Goal: Communication & Community: Answer question/provide support

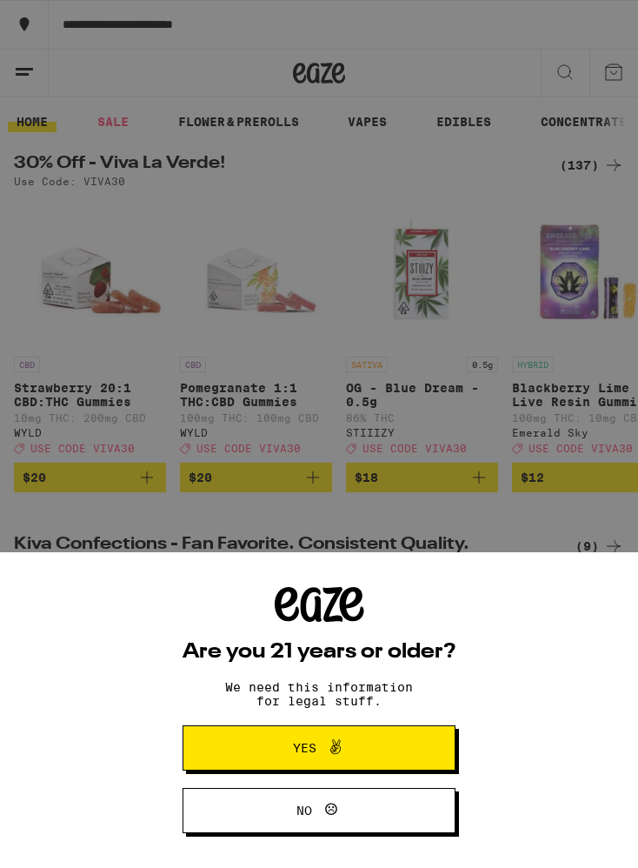
click at [392, 749] on button "Yes" at bounding box center [319, 747] width 273 height 45
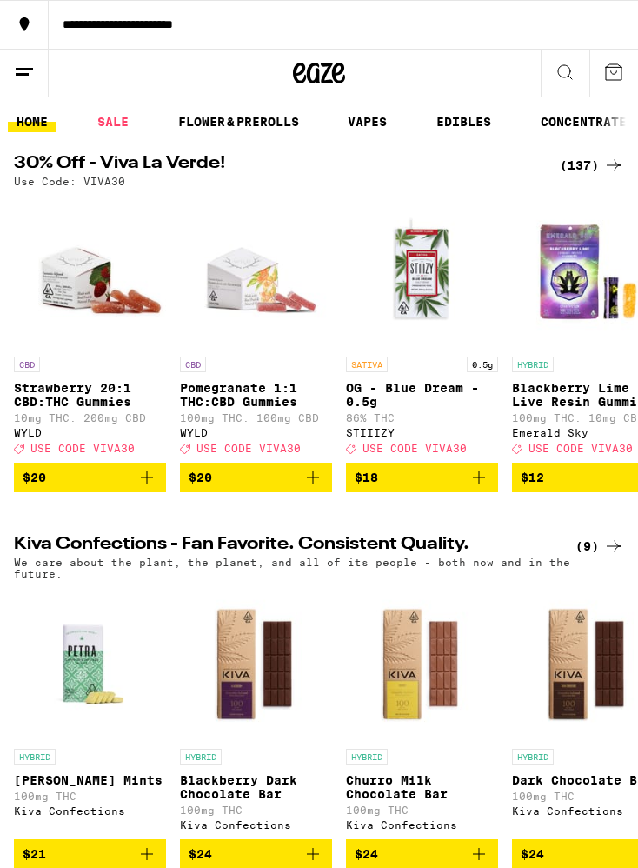
click at [36, 70] on button at bounding box center [24, 74] width 49 height 48
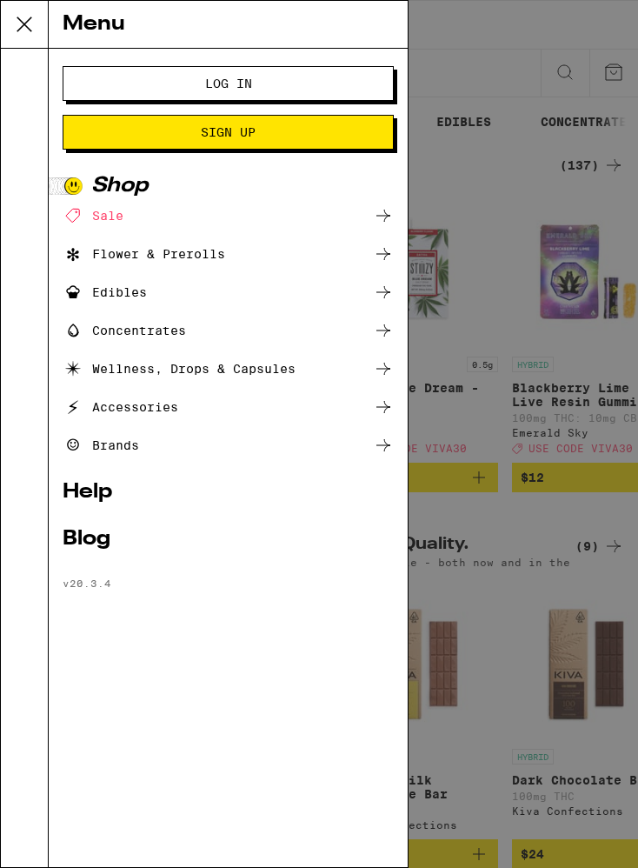
click at [330, 90] on button "Log In" at bounding box center [228, 83] width 331 height 35
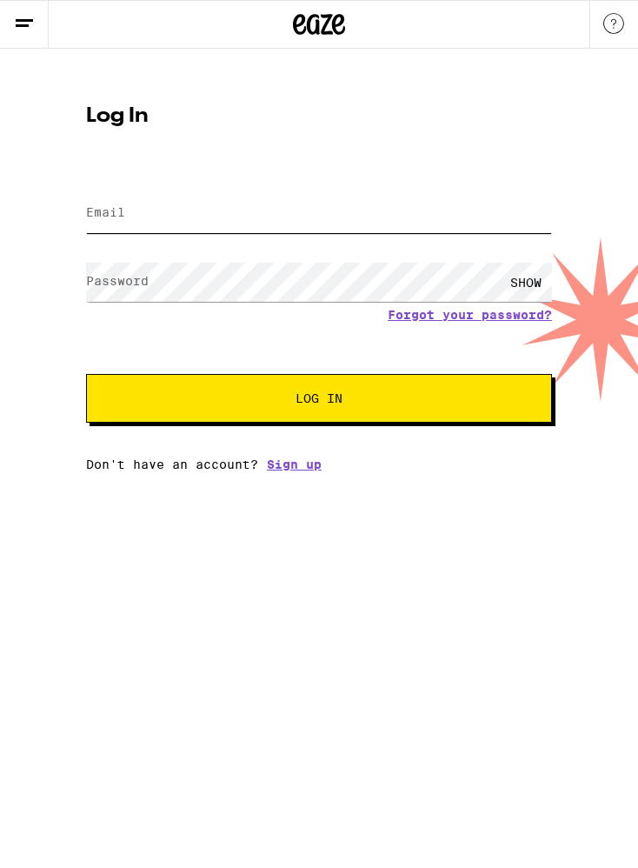
click at [376, 216] on input "Email" at bounding box center [319, 213] width 466 height 39
type input "[EMAIL_ADDRESS][DOMAIN_NAME]"
click at [319, 401] on button "Log In" at bounding box center [319, 398] width 466 height 49
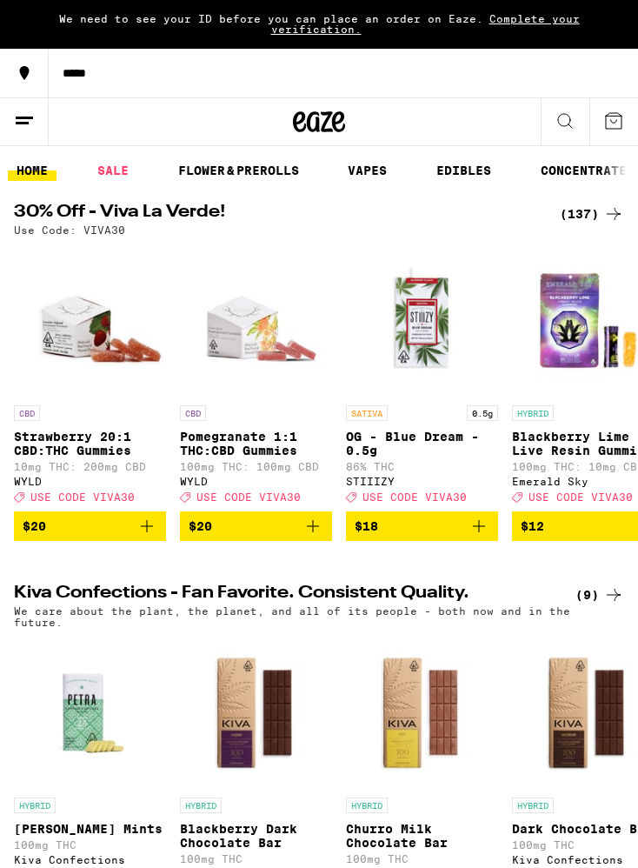
click at [581, 31] on div "We need to see your ID before you can place an order on Eaze. Complete your ver…" at bounding box center [319, 24] width 638 height 49
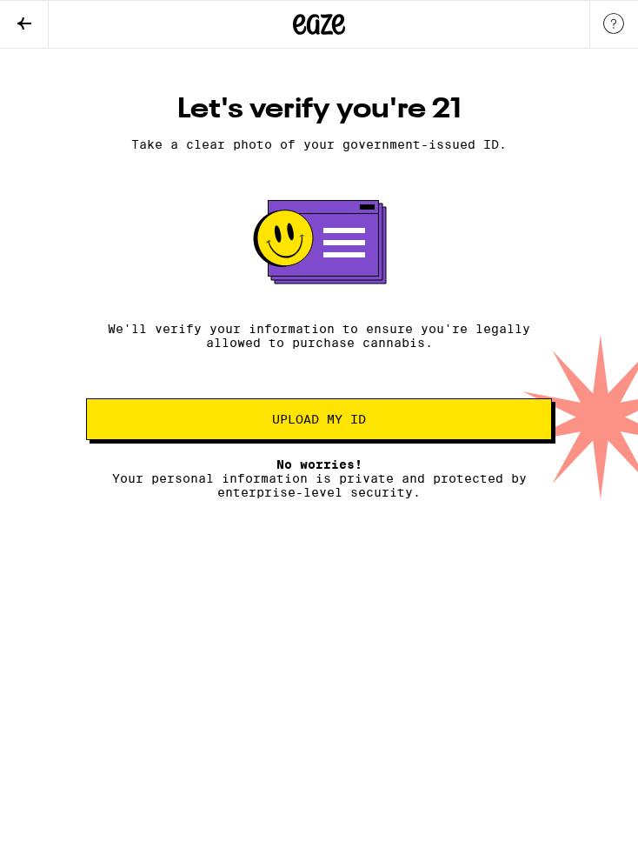
click at [438, 425] on span "Upload my ID" at bounding box center [319, 419] width 436 height 12
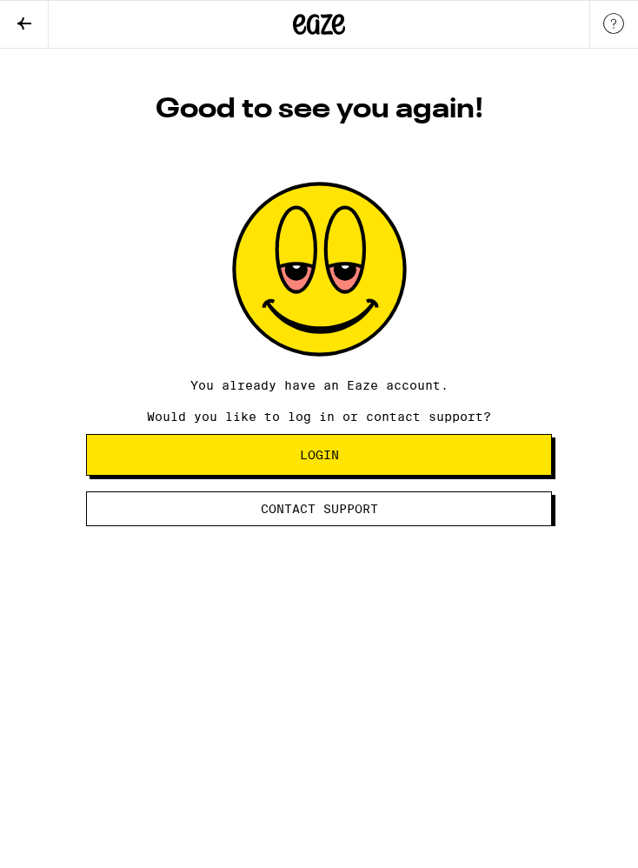
click at [447, 470] on button "Login" at bounding box center [319, 455] width 466 height 42
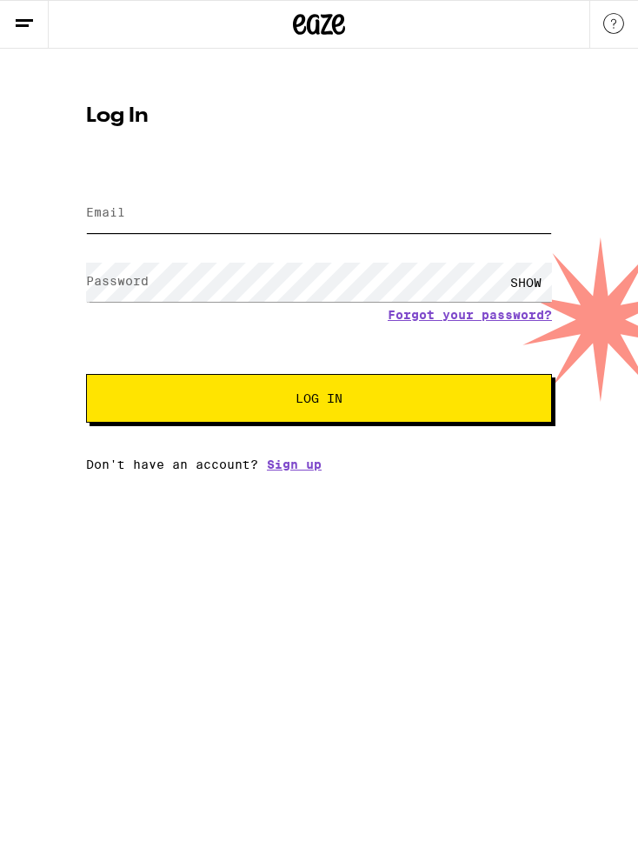
click at [366, 223] on input "Email" at bounding box center [319, 213] width 466 height 39
type input "[EMAIL_ADDRESS][DOMAIN_NAME]"
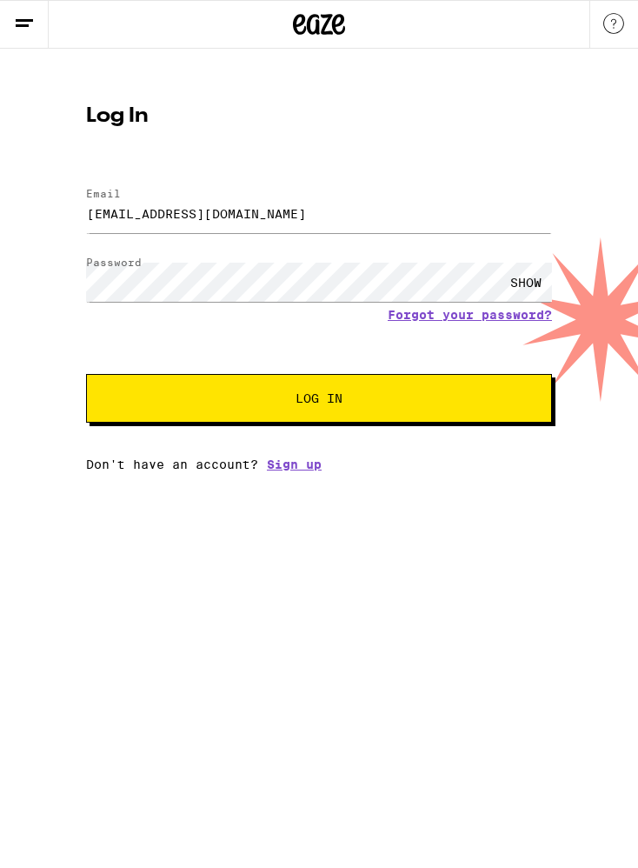
click at [468, 409] on button "Log In" at bounding box center [319, 398] width 466 height 49
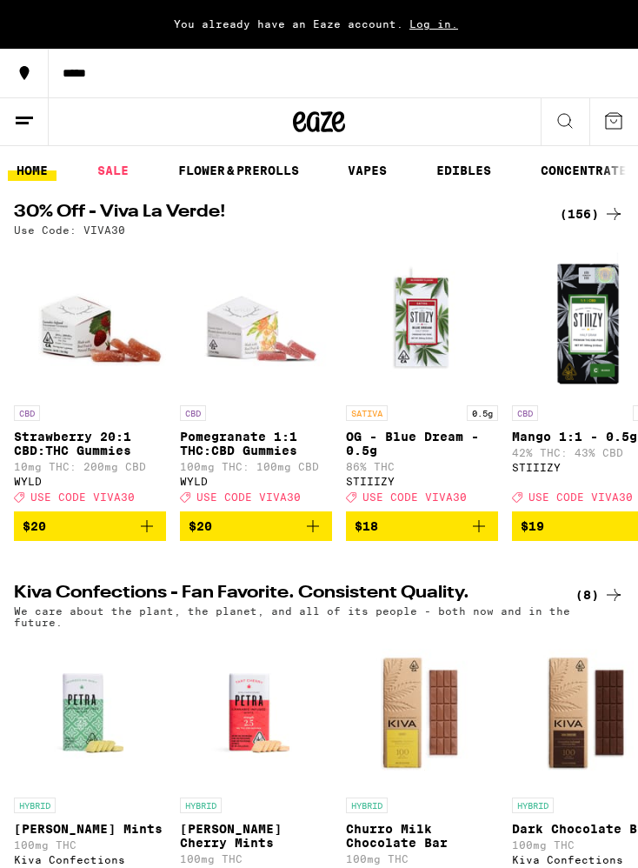
click at [442, 34] on div "You already have an Eaze account. Log in." at bounding box center [319, 24] width 638 height 49
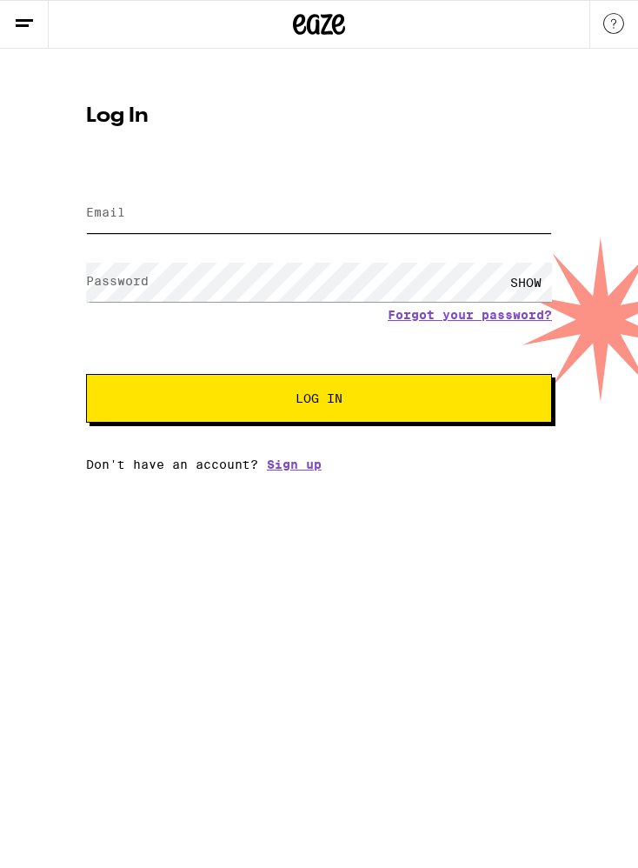
click at [404, 215] on input "Email" at bounding box center [319, 213] width 466 height 39
type input "[EMAIL_ADDRESS][DOMAIN_NAME]"
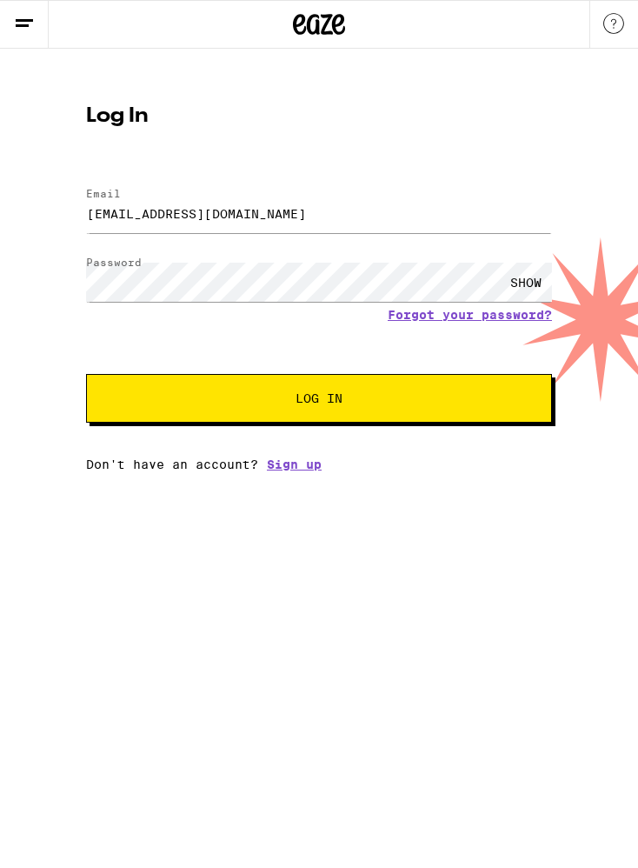
click at [409, 404] on span "Log In" at bounding box center [318, 398] width 325 height 12
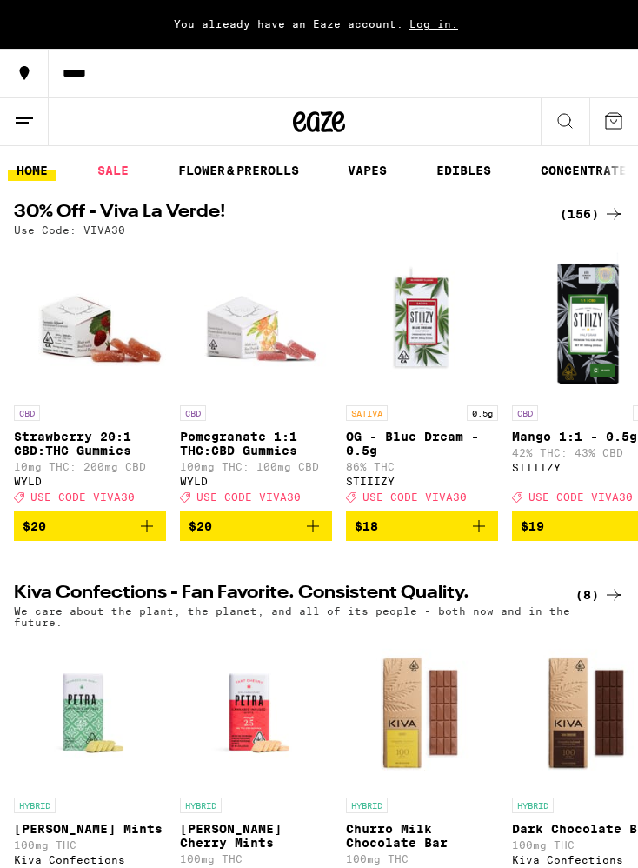
click at [21, 130] on button at bounding box center [24, 122] width 49 height 48
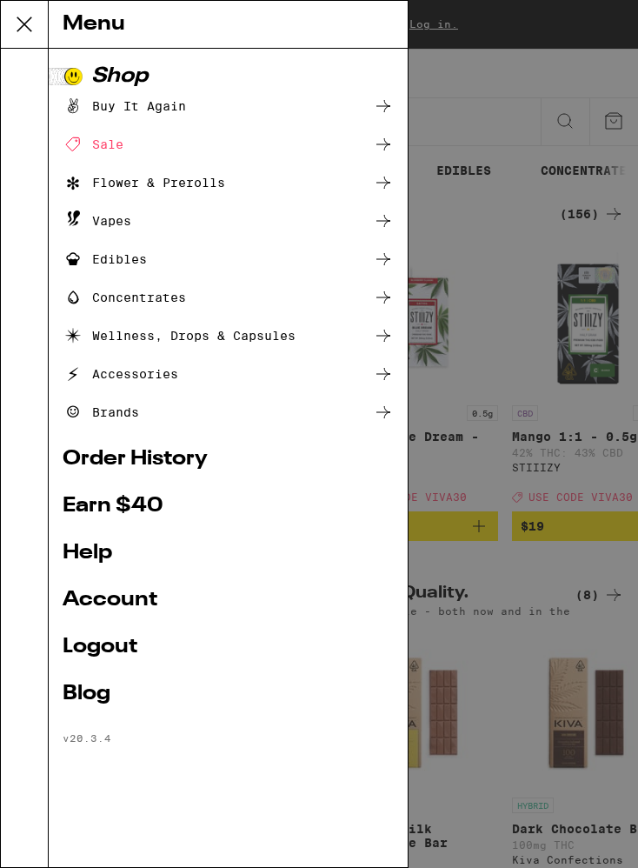
click at [186, 593] on link "Account" at bounding box center [228, 599] width 331 height 21
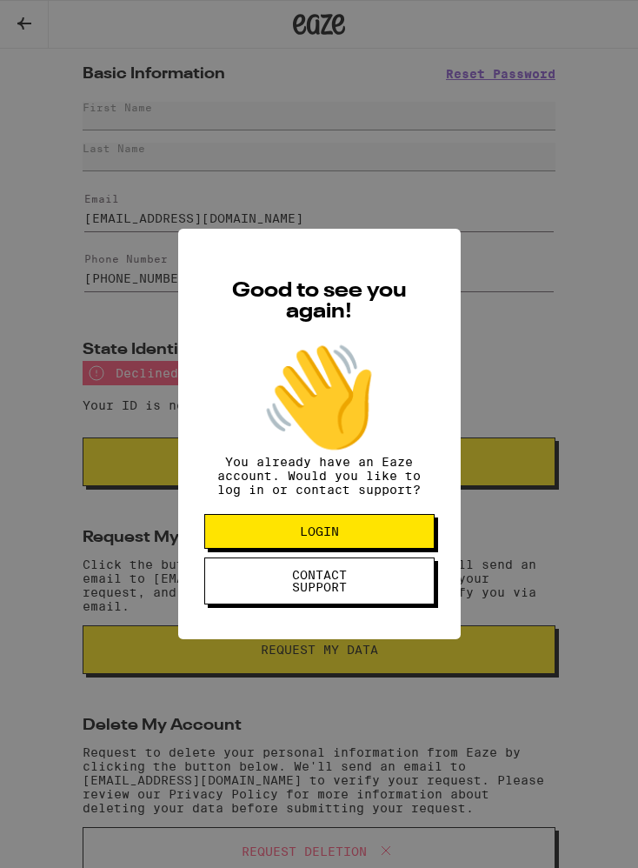
click at [529, 427] on div "Good to see you again! 👋 You already have an Eaze account. Would you like to lo…" at bounding box center [319, 434] width 638 height 868
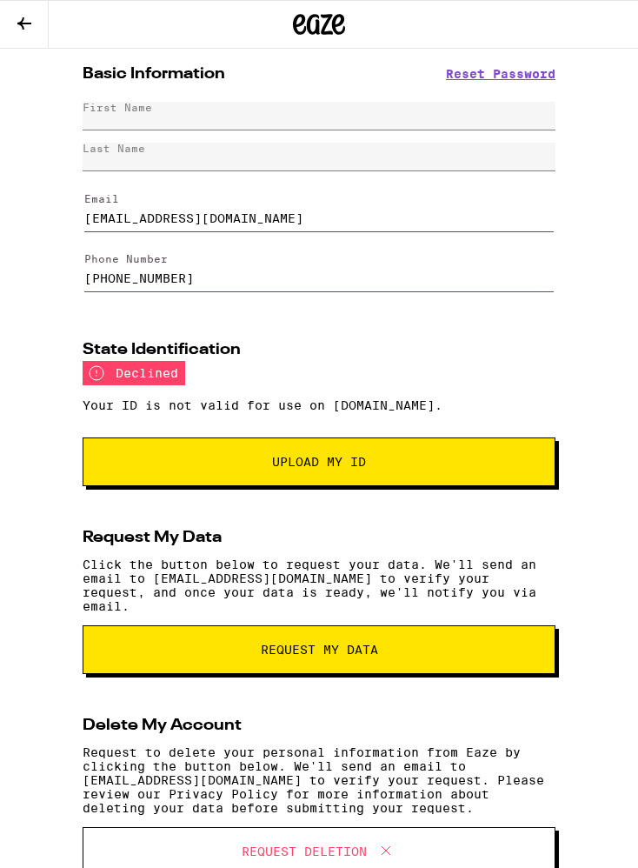
click at [482, 123] on div "First Name" at bounding box center [319, 116] width 473 height 29
click at [383, 124] on div "First Name" at bounding box center [319, 116] width 473 height 29
click at [383, 123] on div "First Name" at bounding box center [319, 116] width 473 height 29
click at [401, 476] on button "Upload My ID" at bounding box center [319, 461] width 473 height 49
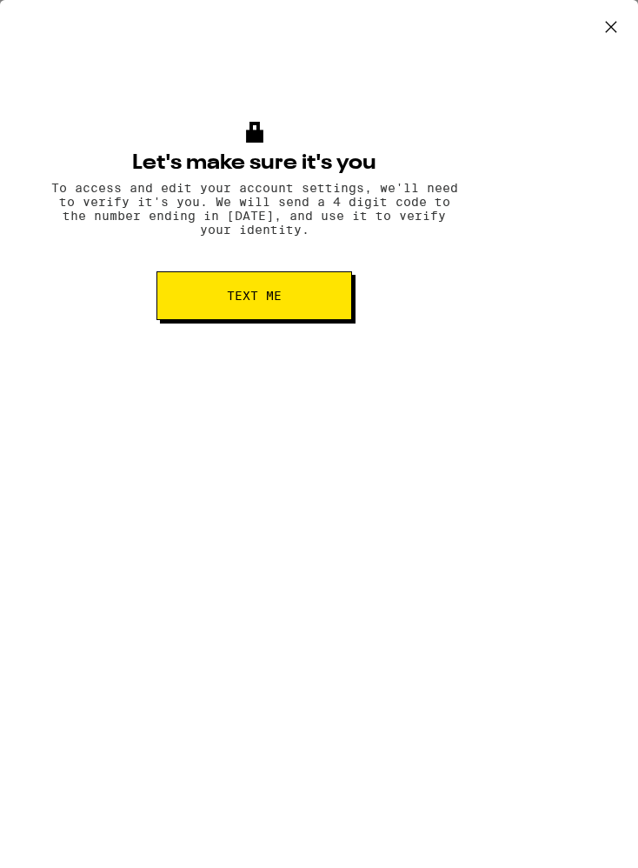
click at [328, 306] on button "Text me" at bounding box center [254, 295] width 196 height 49
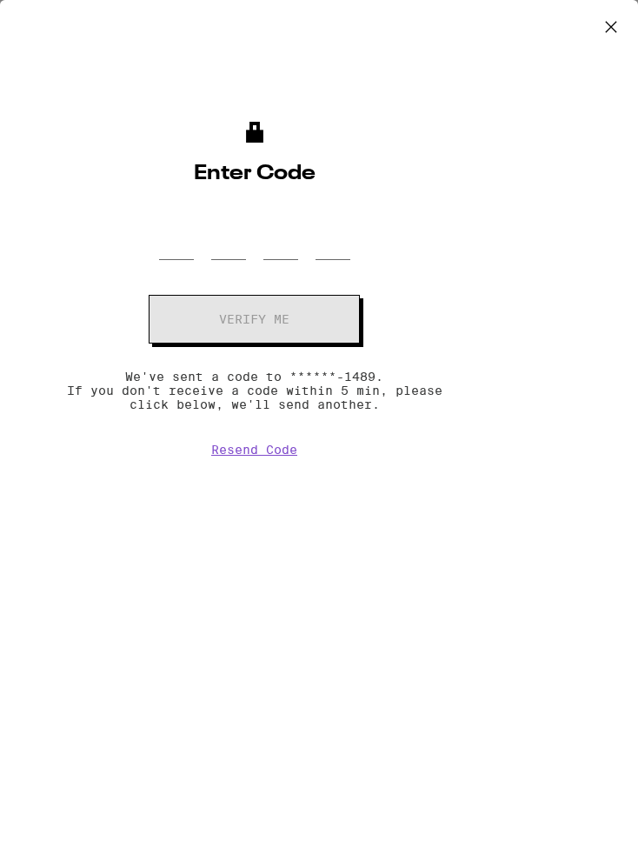
click at [289, 454] on button "Resend Code" at bounding box center [254, 449] width 86 height 14
click at [183, 234] on input "OTP Code" at bounding box center [176, 235] width 35 height 50
type input "5"
type input "1"
type input "0"
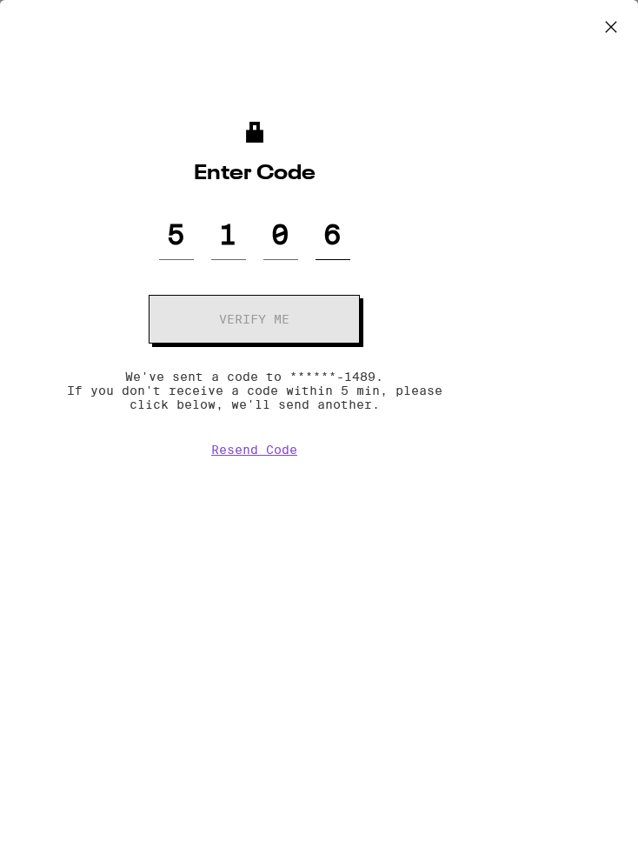
type input "6"
click at [254, 320] on button "Verify me" at bounding box center [254, 319] width 211 height 49
click at [254, 324] on button "Verify me" at bounding box center [254, 319] width 211 height 49
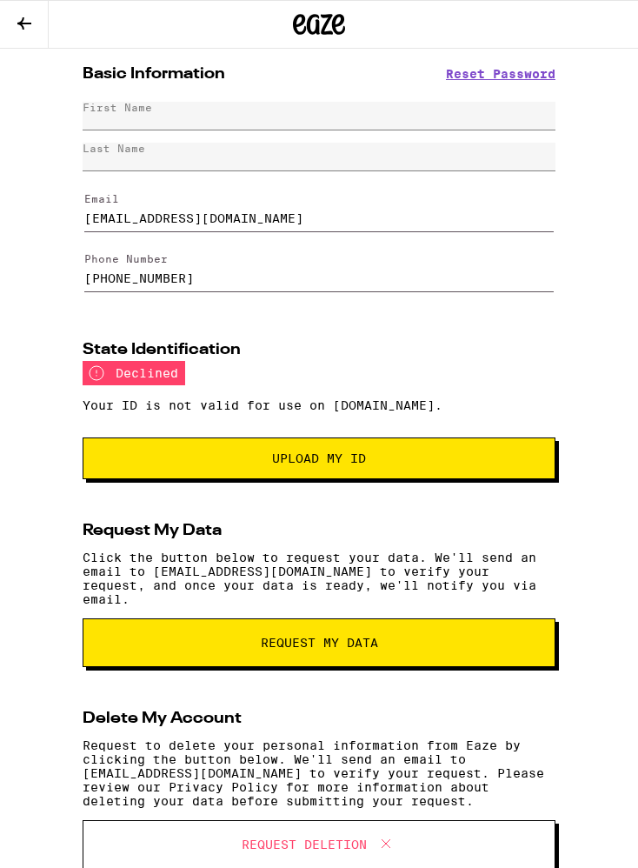
click at [412, 462] on span "Upload my ID" at bounding box center [318, 458] width 443 height 12
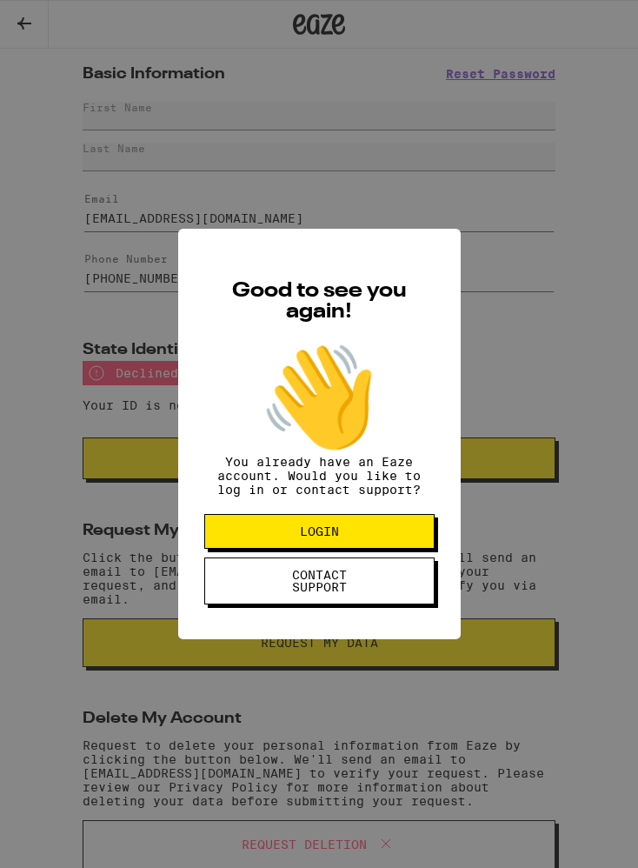
click at [519, 565] on div "Good to see you again! 👋 You already have an Eaze account. Would you like to lo…" at bounding box center [319, 434] width 638 height 868
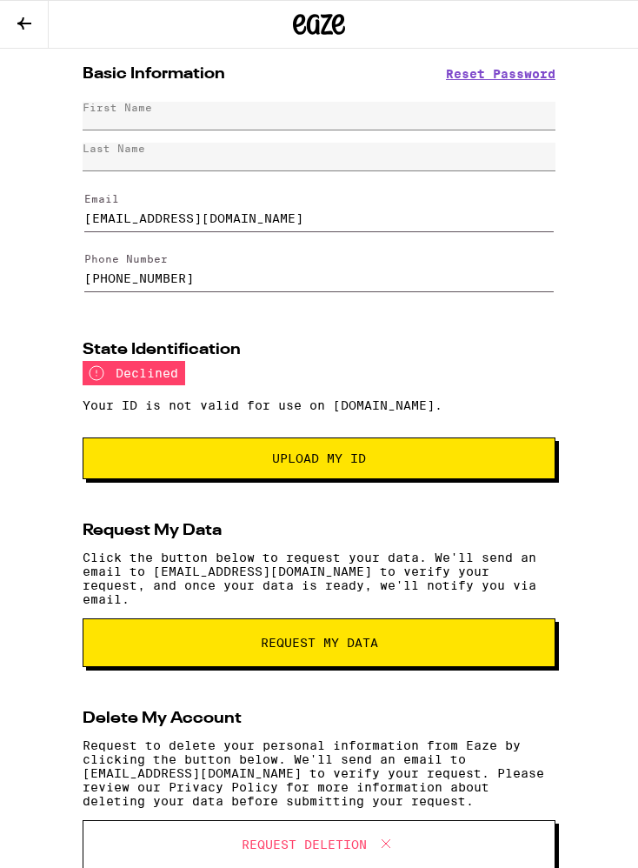
click at [138, 393] on div "Your ID is not valid for use on [DOMAIN_NAME]." at bounding box center [319, 405] width 473 height 39
click at [168, 364] on section "State Identification declined Your ID is not valid for use on [DOMAIN_NAME]. Up…" at bounding box center [319, 410] width 473 height 137
click at [384, 458] on span "Upload my ID" at bounding box center [318, 458] width 443 height 12
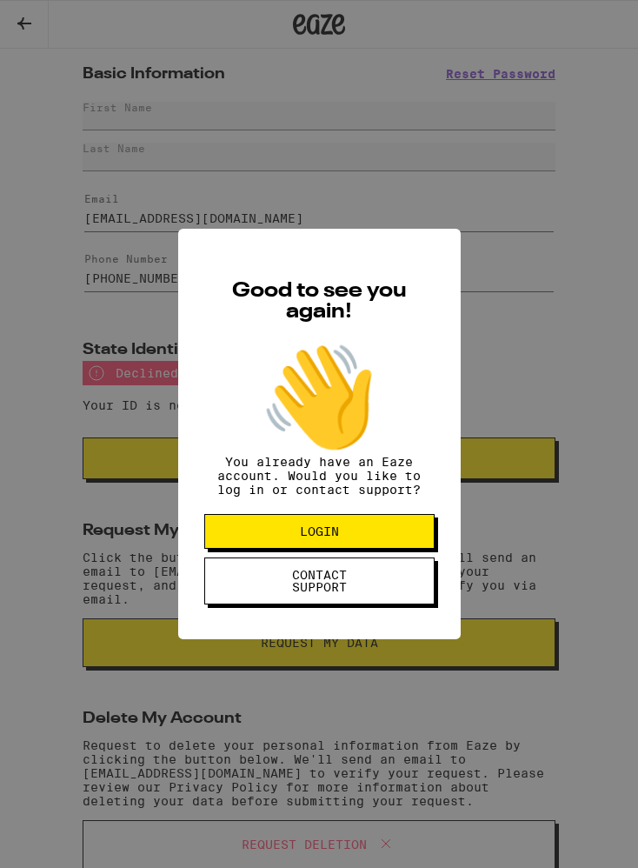
click at [392, 544] on button "LOGIN" at bounding box center [319, 531] width 230 height 35
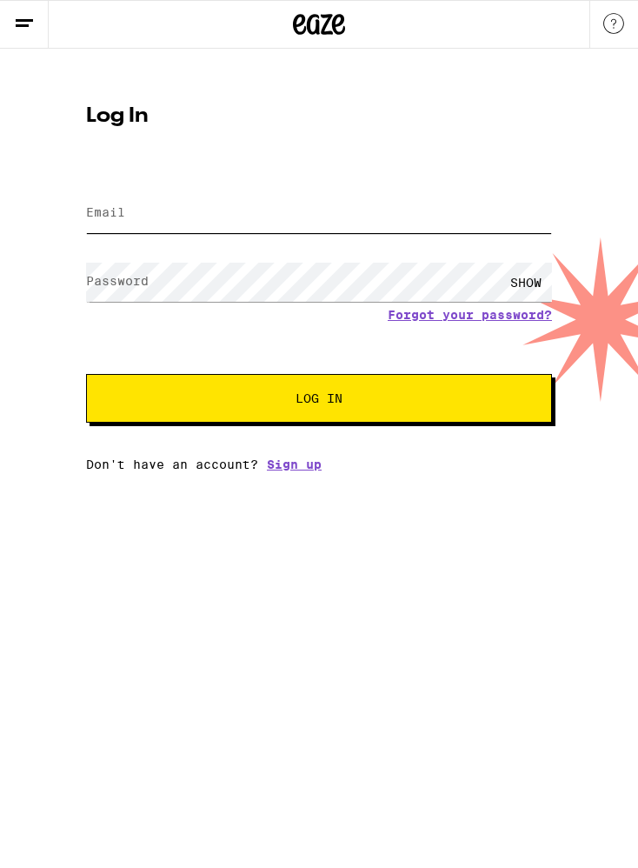
click at [398, 215] on input "Email" at bounding box center [319, 213] width 466 height 39
type input "[EMAIL_ADDRESS][DOMAIN_NAME]"
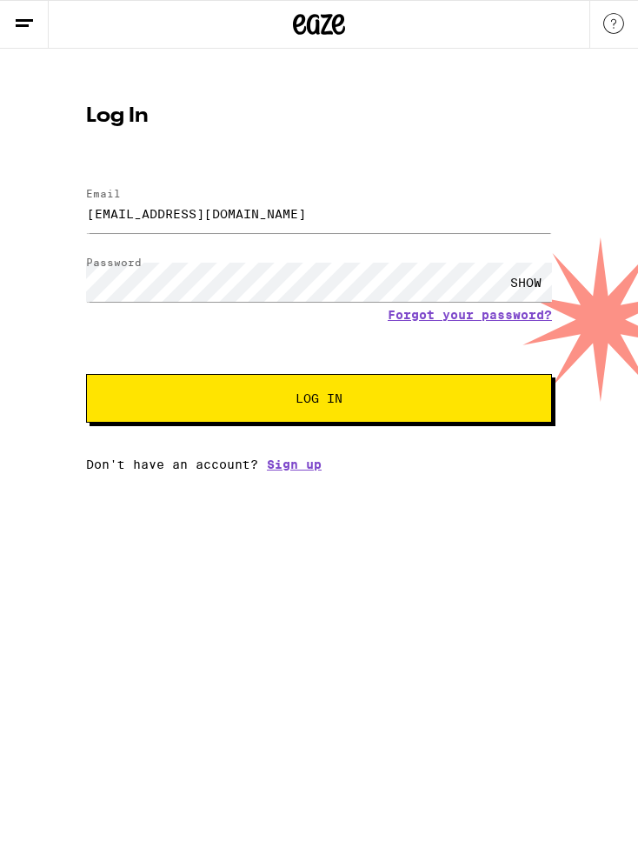
click at [504, 409] on button "Log In" at bounding box center [319, 398] width 466 height 49
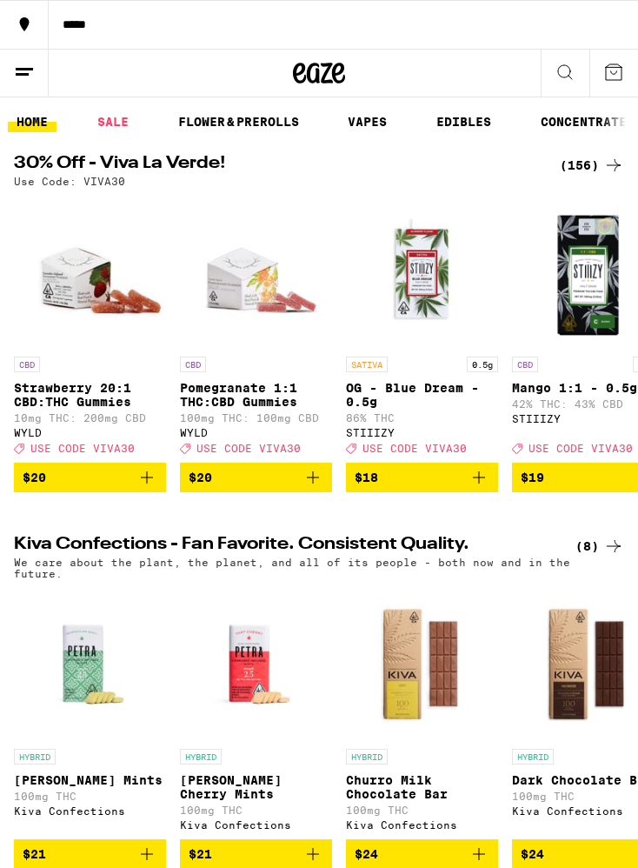
click at [29, 74] on line at bounding box center [22, 74] width 13 height 0
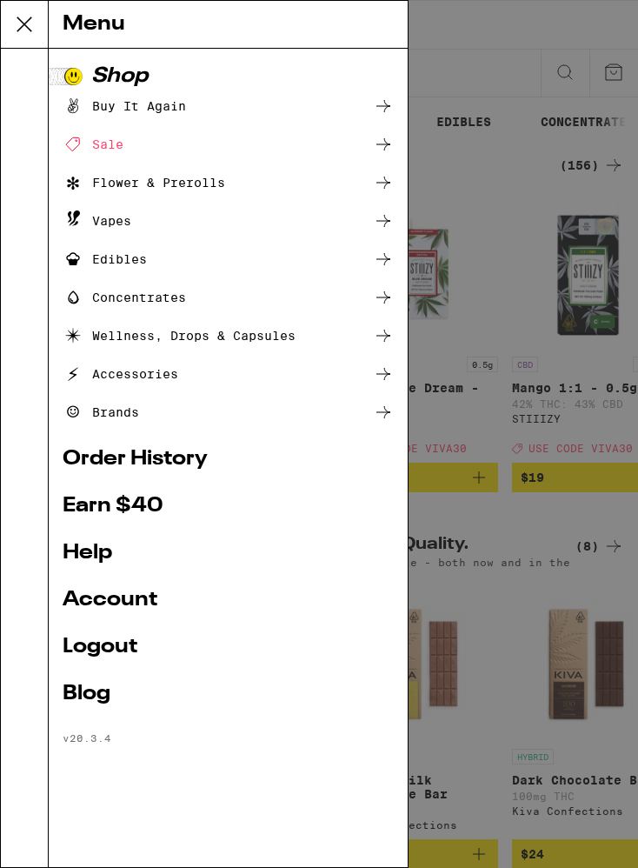
click at [206, 594] on link "Account" at bounding box center [228, 599] width 331 height 21
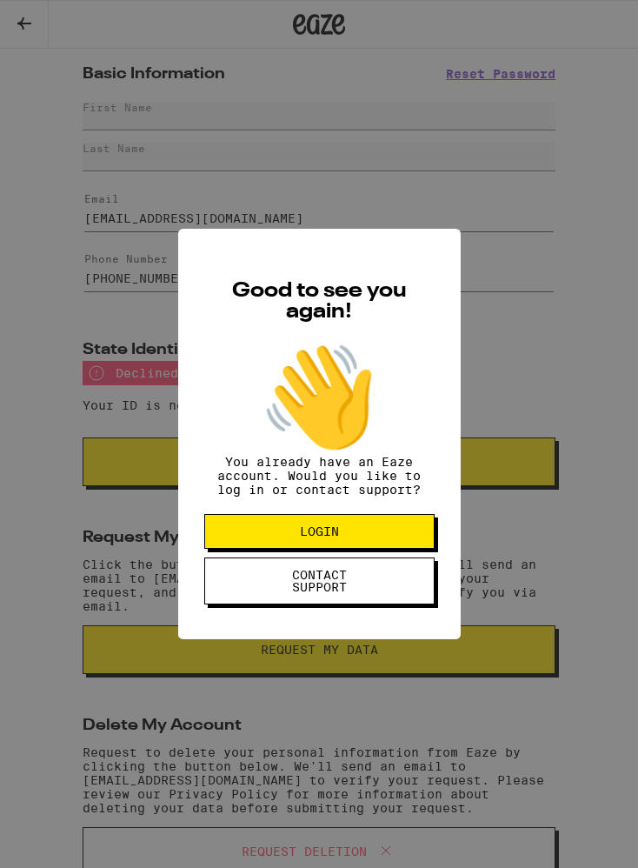
click at [542, 572] on div "Good to see you again! 👋 You already have an Eaze account. Would you like to lo…" at bounding box center [319, 434] width 638 height 868
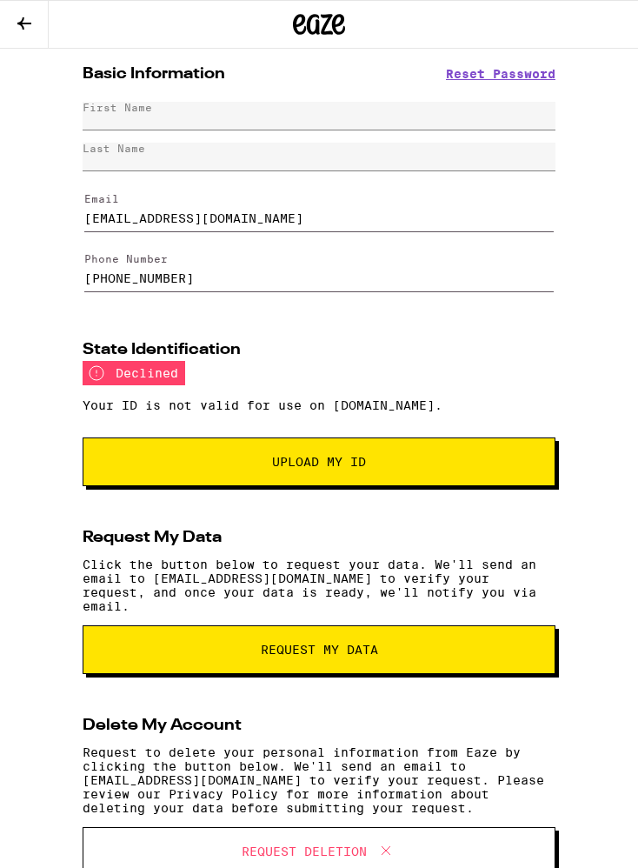
click at [401, 461] on button "Upload My ID" at bounding box center [319, 461] width 473 height 49
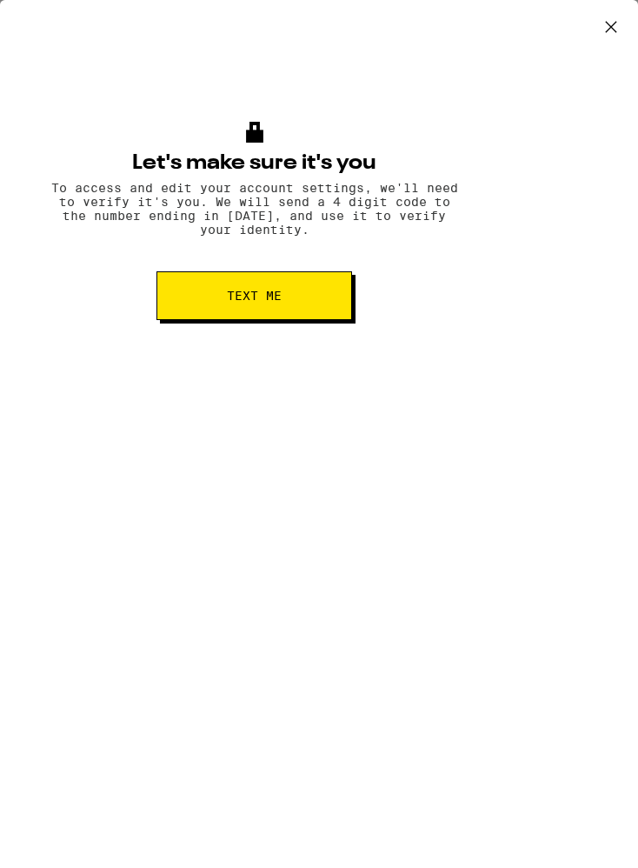
click at [608, 15] on icon at bounding box center [611, 27] width 26 height 26
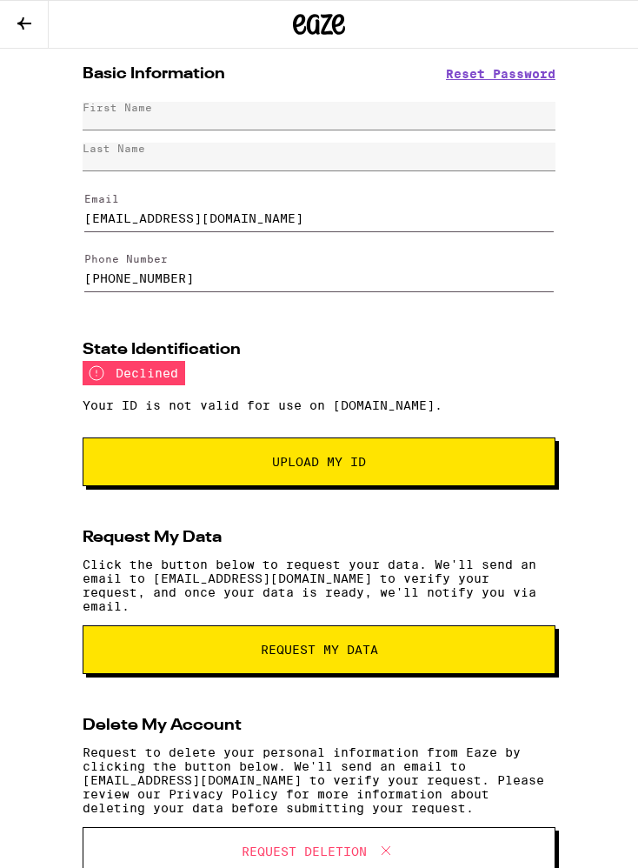
click at [412, 484] on button "Upload My ID" at bounding box center [319, 461] width 473 height 49
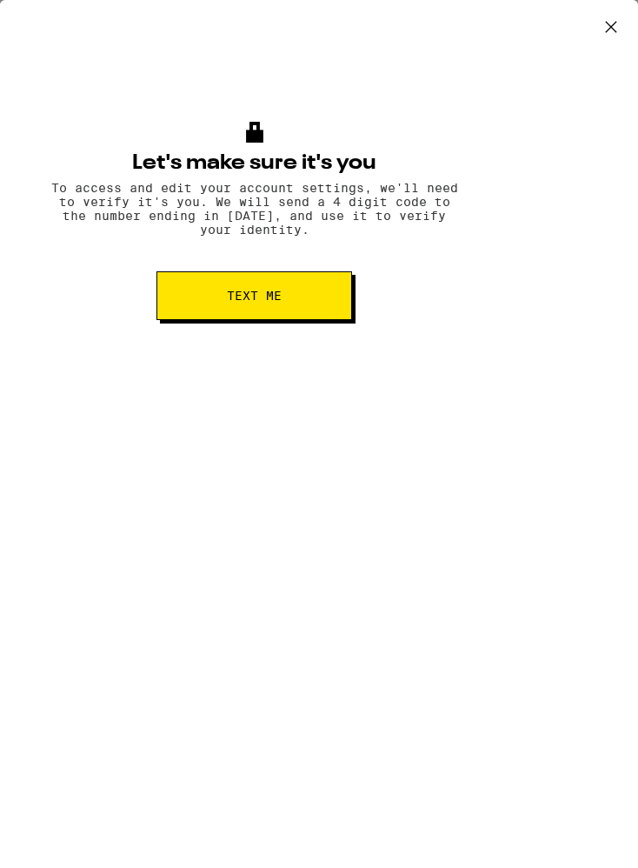
click at [617, 30] on icon at bounding box center [611, 27] width 26 height 26
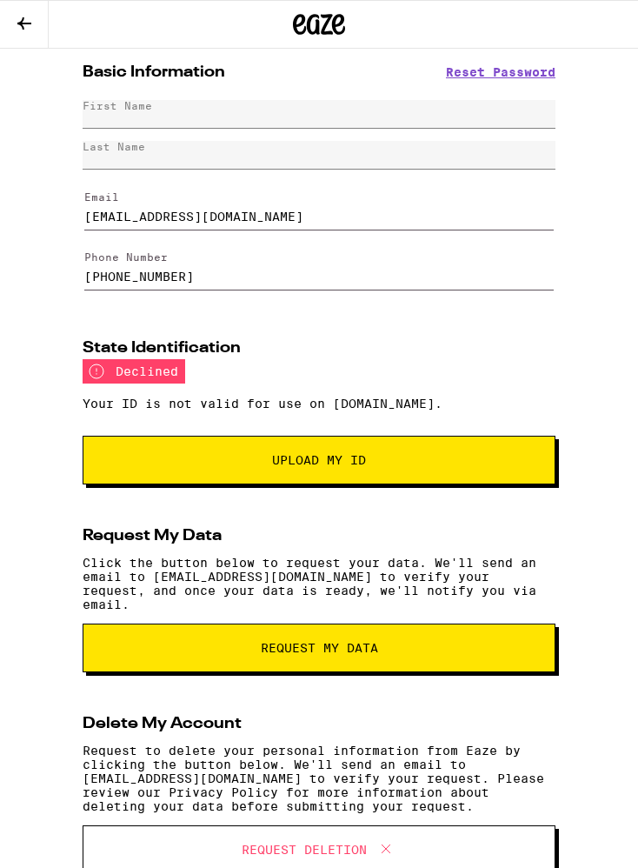
scroll to position [1, 0]
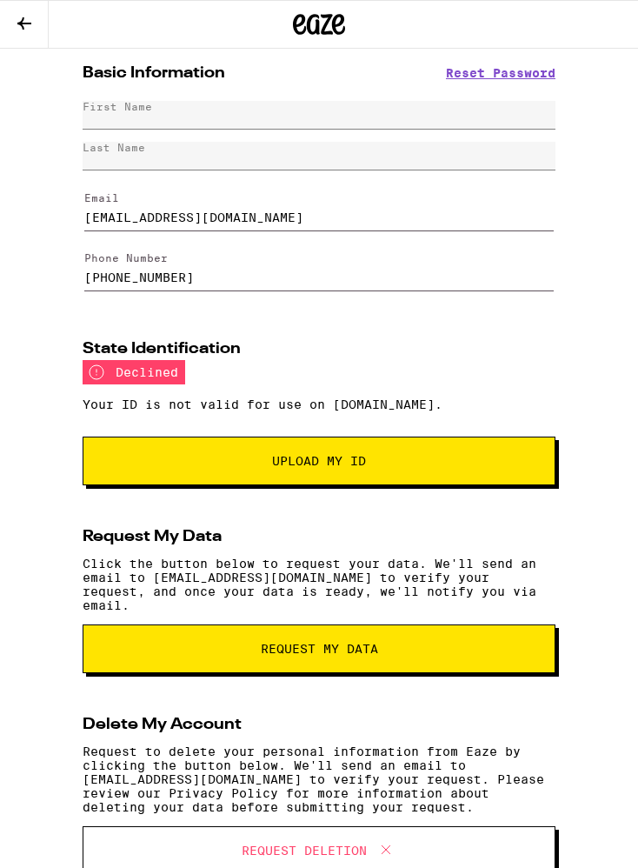
click at [399, 467] on span "Upload My ID" at bounding box center [319, 461] width 353 height 12
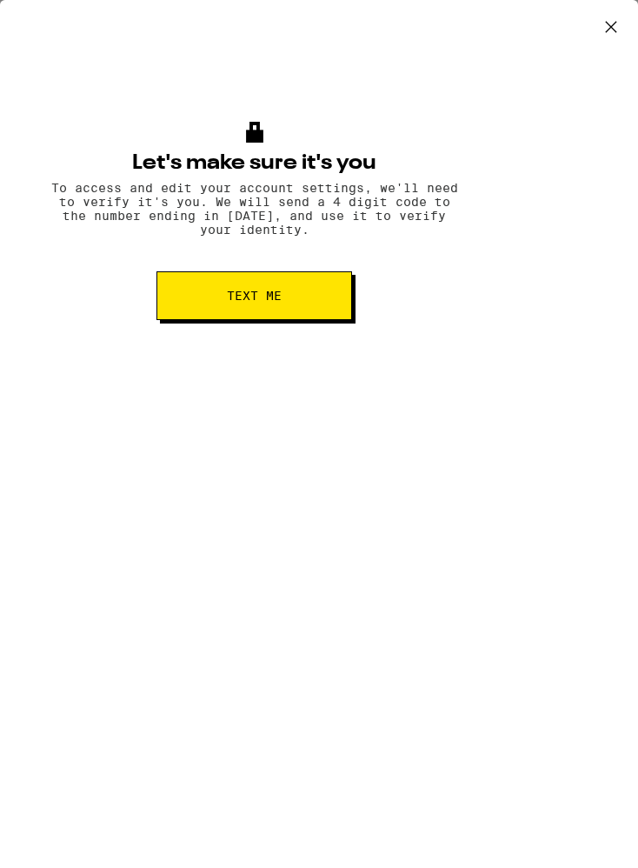
click at [289, 289] on button "Text me" at bounding box center [254, 295] width 196 height 49
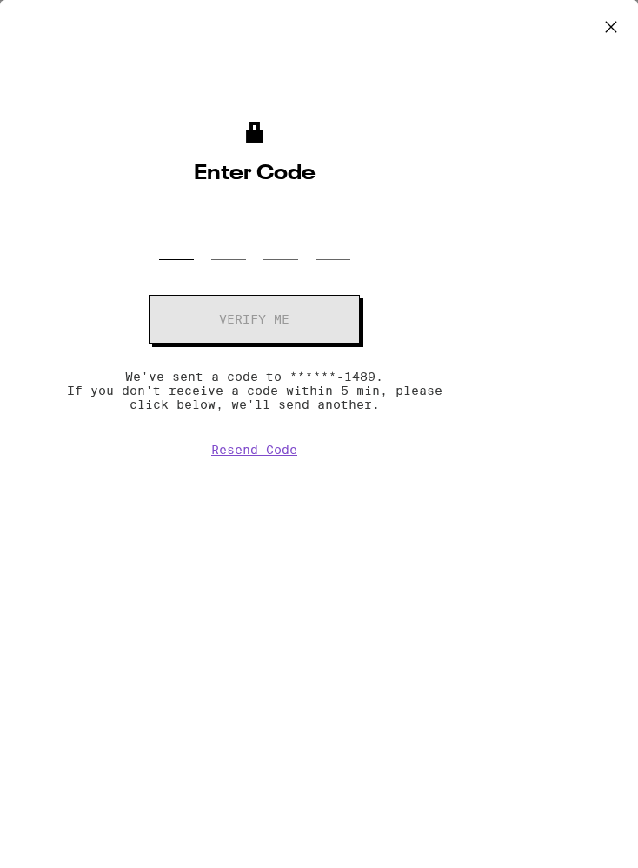
click at [190, 243] on input "OTP Code" at bounding box center [176, 235] width 35 height 50
click at [272, 456] on button "Resend Code" at bounding box center [254, 449] width 86 height 14
click at [181, 252] on input "OTP Code" at bounding box center [176, 235] width 35 height 50
type input "5"
type input "1"
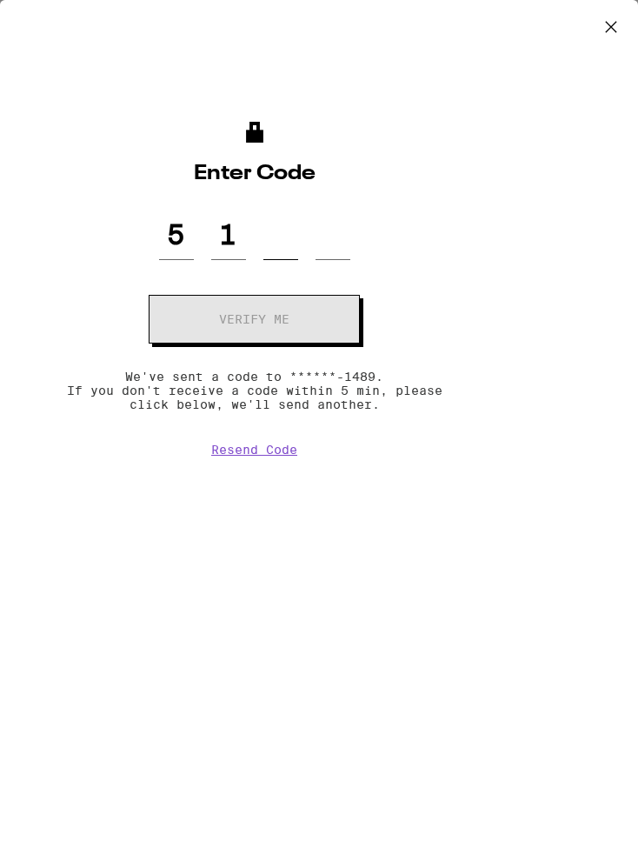
type input "8"
type input "5"
click at [254, 320] on button "Verify me" at bounding box center [254, 319] width 211 height 49
click at [254, 324] on button "Verify me" at bounding box center [254, 319] width 211 height 49
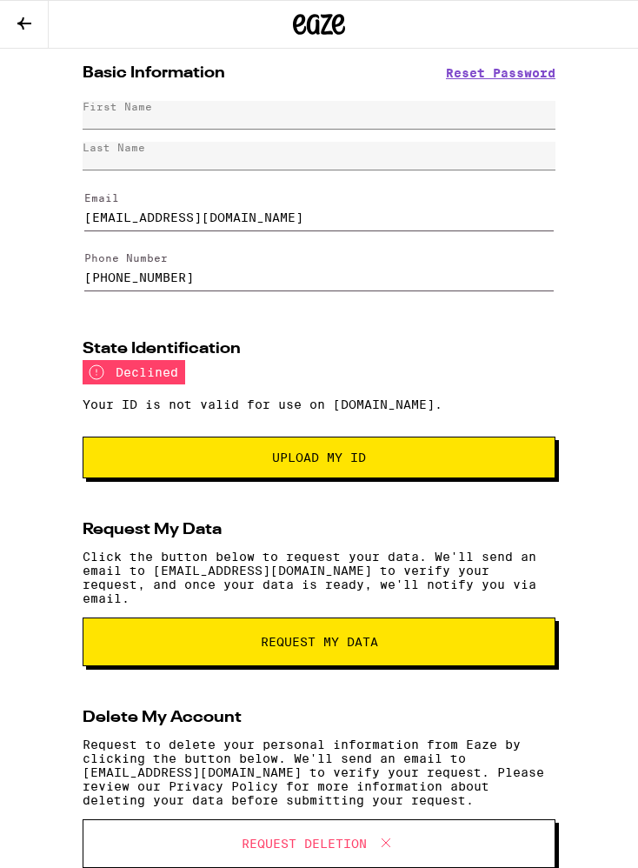
click at [110, 109] on div "First Name" at bounding box center [118, 106] width 70 height 11
click at [120, 112] on div "First Name" at bounding box center [118, 106] width 70 height 11
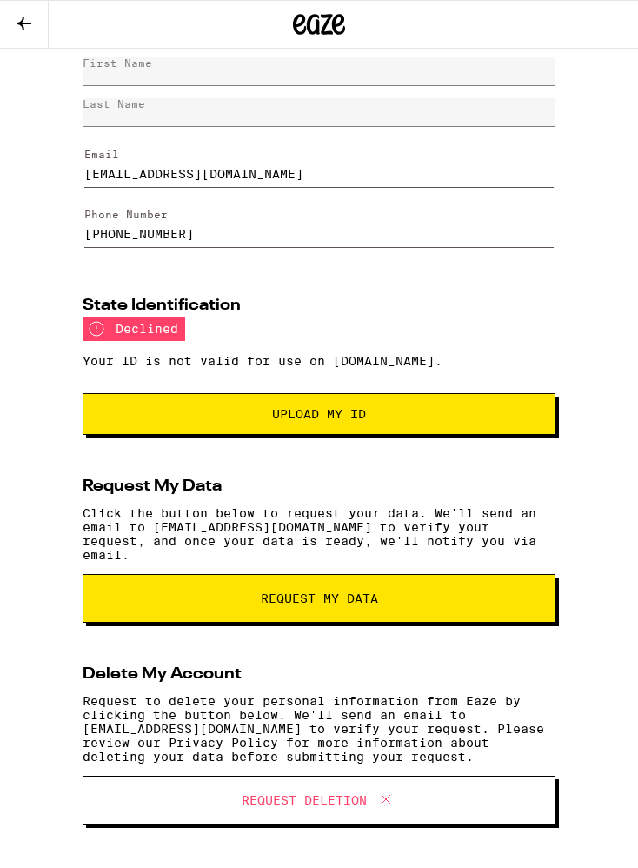
scroll to position [58, 0]
click at [471, 420] on button "Upload my ID" at bounding box center [319, 414] width 473 height 42
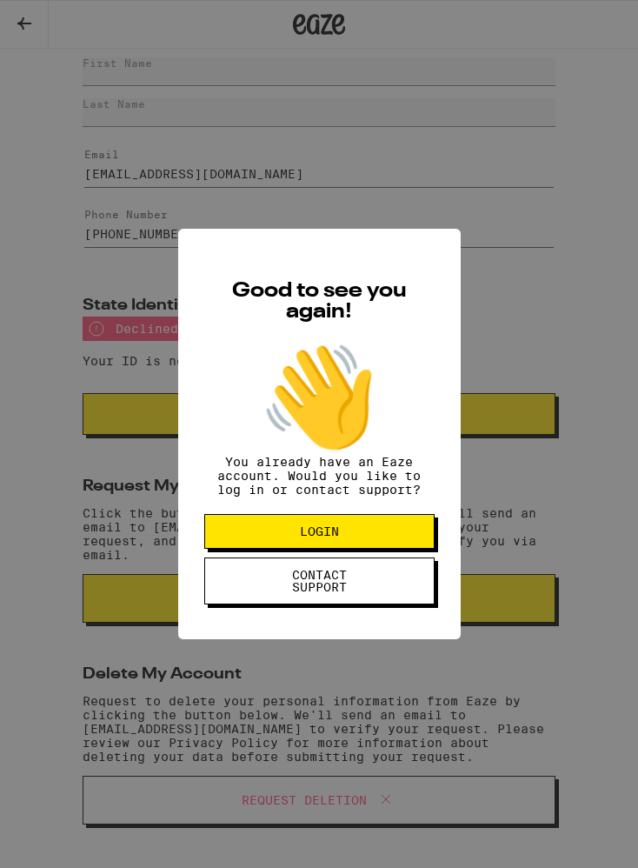
click at [378, 582] on button "CONTACT SUPPORT" at bounding box center [319, 580] width 230 height 47
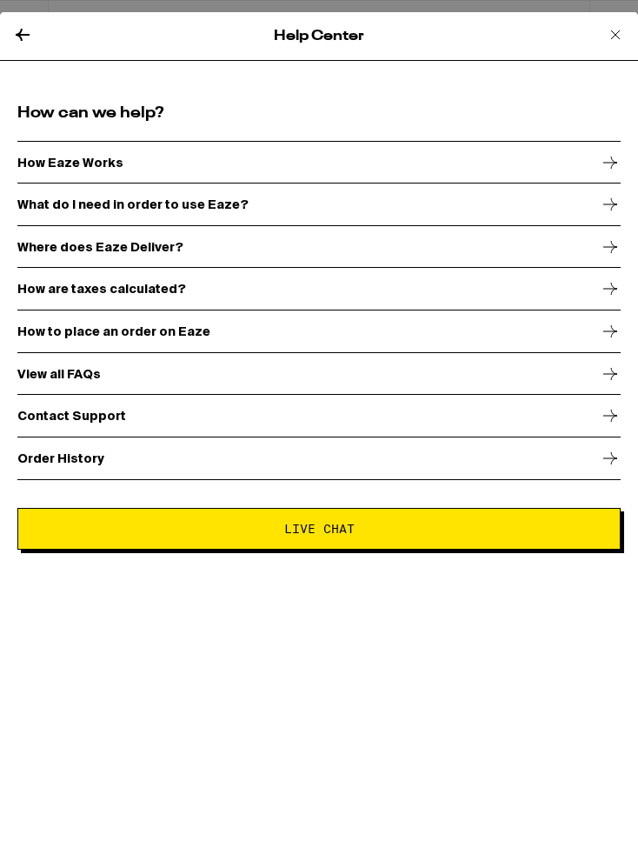
click at [483, 529] on span "Live Chat" at bounding box center [319, 528] width 574 height 12
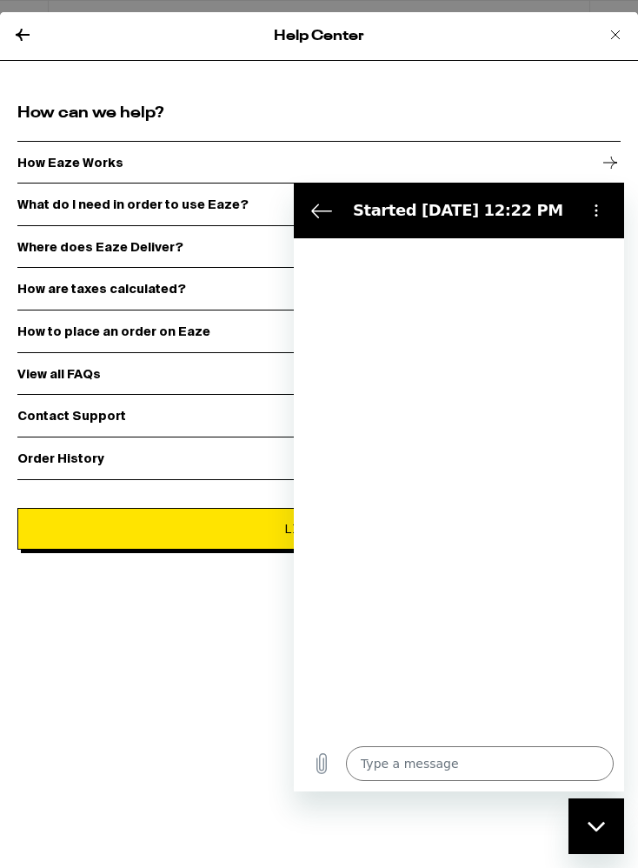
type textarea "x"
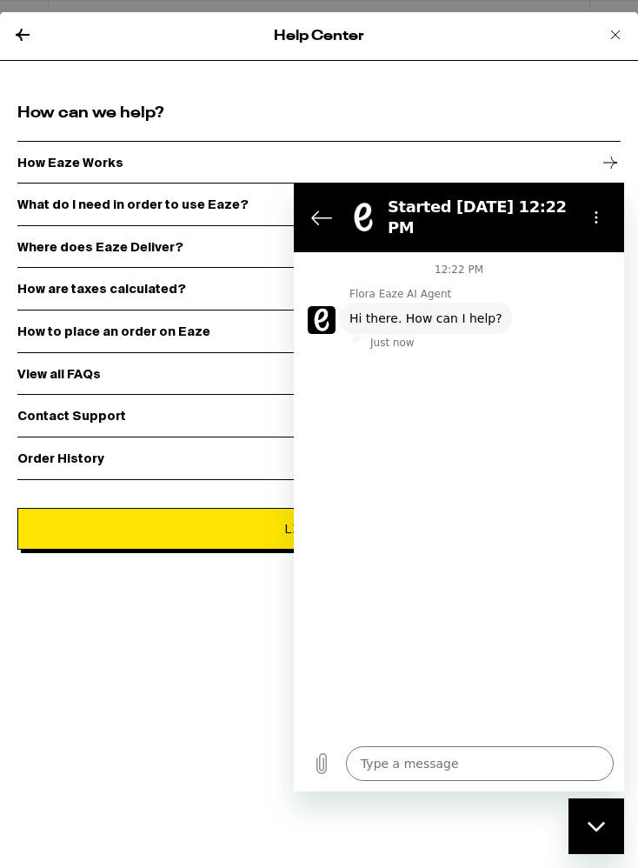
click at [507, 766] on textarea at bounding box center [480, 763] width 268 height 35
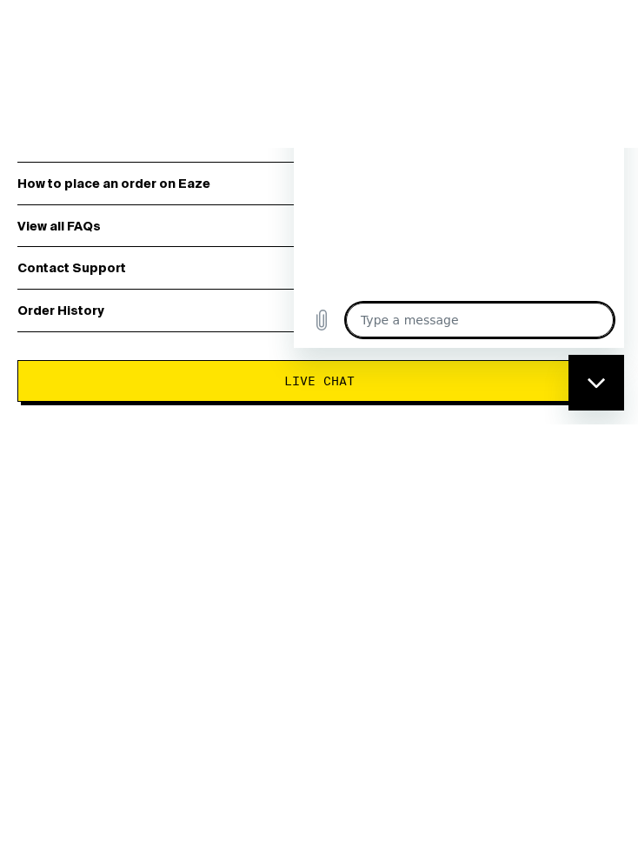
type textarea "T"
type textarea "x"
type textarea "Th"
type textarea "x"
type textarea "The"
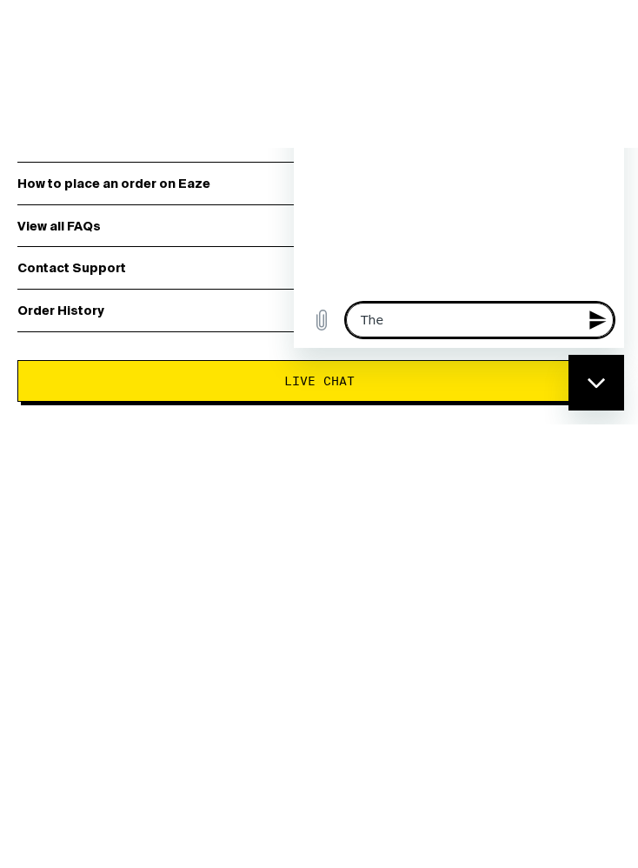
type textarea "x"
type textarea "The"
type textarea "x"
type textarea "The s"
type textarea "x"
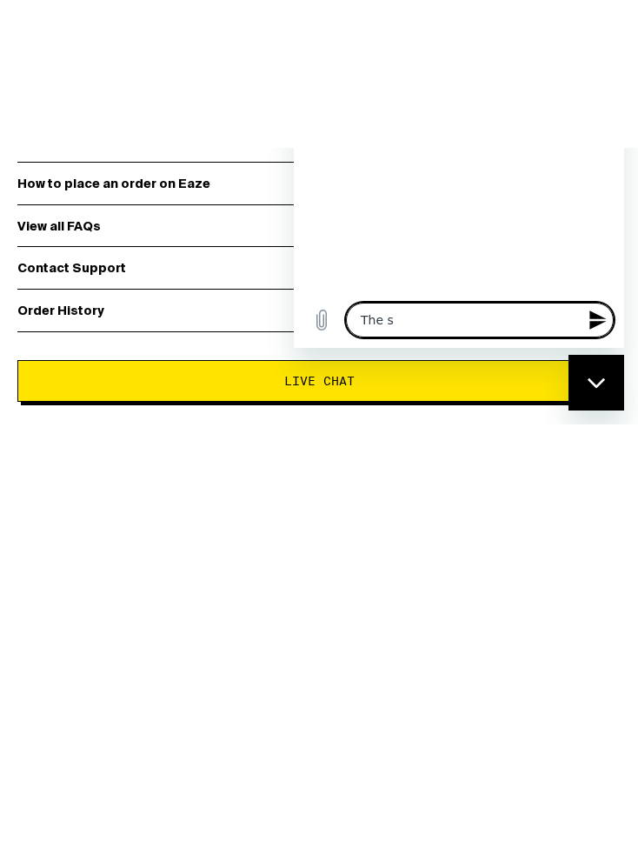
type textarea "The sy"
type textarea "x"
type textarea "The sys"
type textarea "x"
type textarea "The syst"
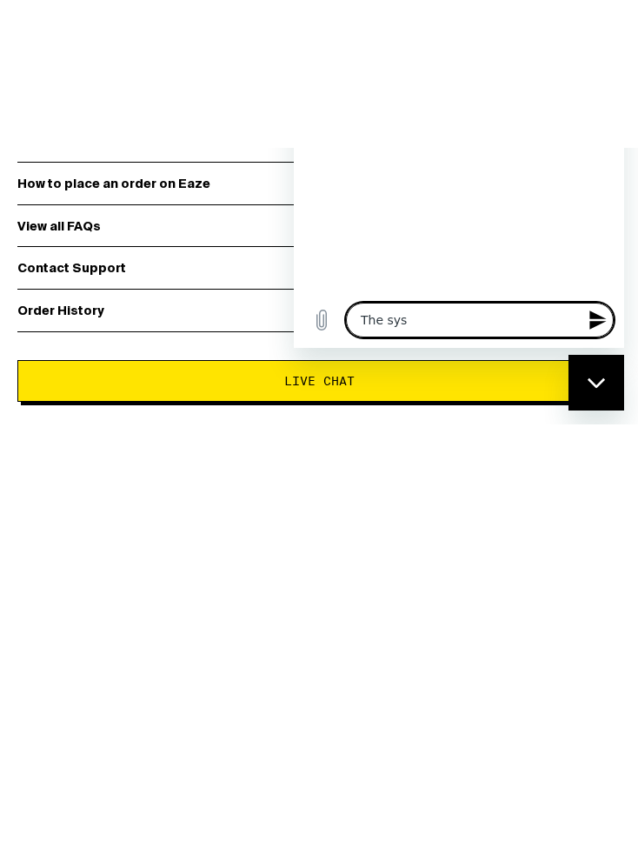
type textarea "x"
type textarea "The syste"
type textarea "x"
type textarea "The system"
type textarea "x"
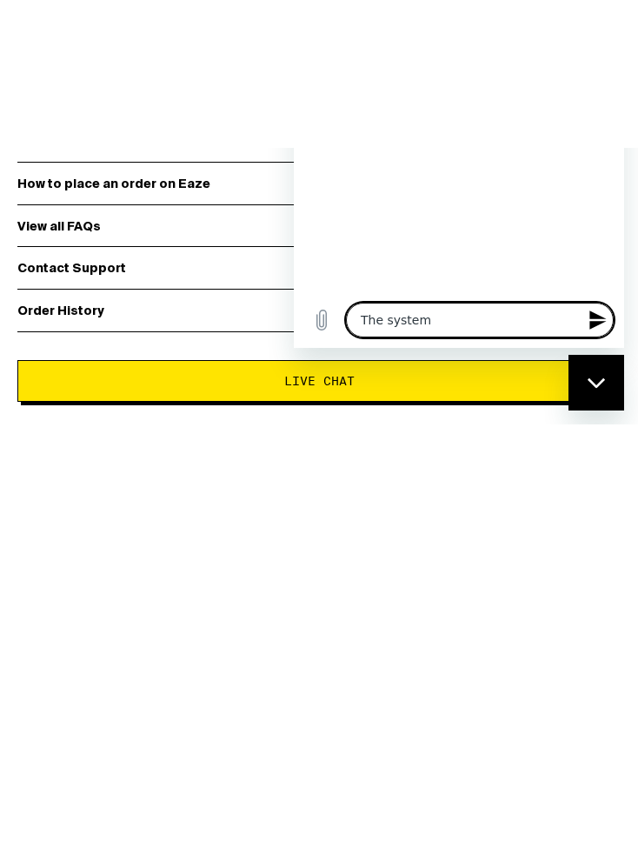
type textarea "The system"
type textarea "x"
type textarea "The system w"
type textarea "x"
type textarea "The system wo"
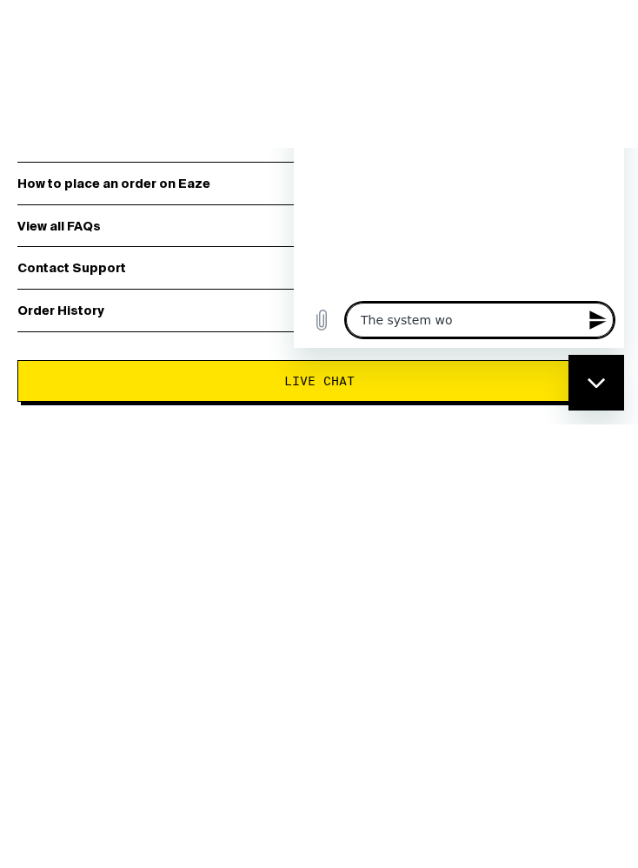
type textarea "x"
type textarea "The system won"
type textarea "x"
type textarea "The system wont"
type textarea "x"
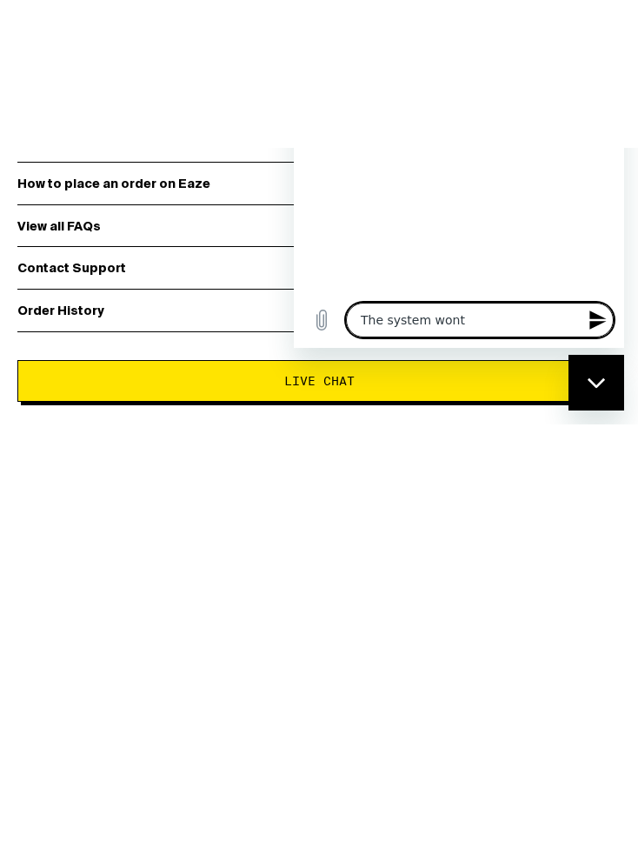
type textarea "The system won’t"
type textarea "x"
type textarea "The system won’t"
type textarea "x"
type textarea "The system won’t k"
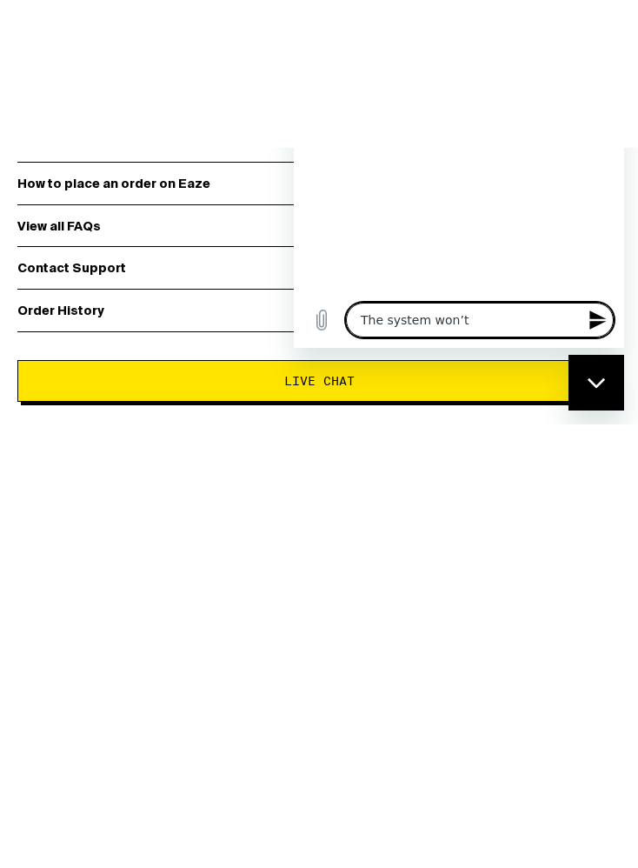
type textarea "x"
type textarea "The system won’t ke"
type textarea "x"
type textarea "The system won’t ket"
type textarea "x"
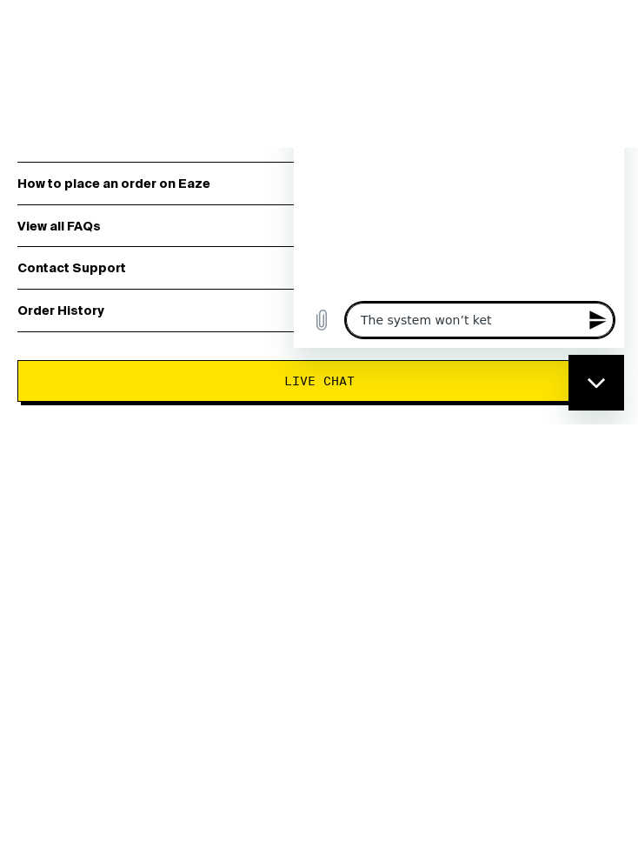
type textarea "The system won’t let"
type textarea "x"
type textarea "The system won’t let"
type textarea "x"
type textarea "The system won’t let m"
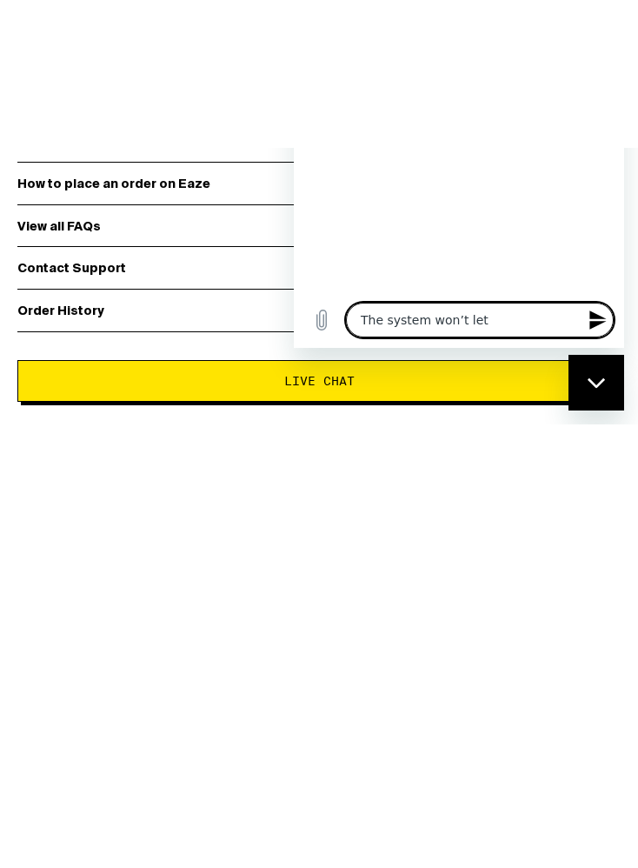
type textarea "x"
type textarea "The system won’t let me"
type textarea "x"
type textarea "The system won’t let me"
type textarea "x"
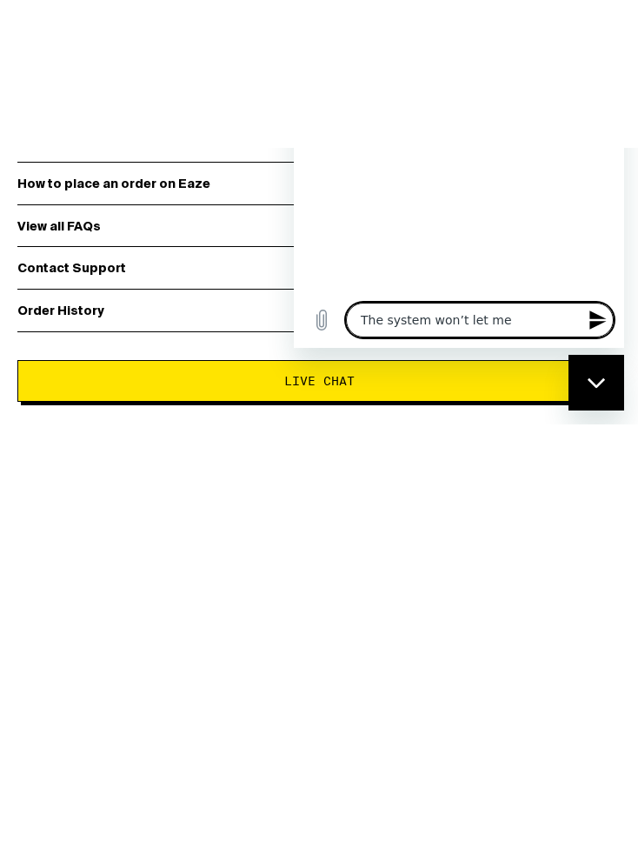
type textarea "The system won’t let me u"
type textarea "x"
type textarea "The system won’t let me up"
type textarea "x"
type textarea "The system won’t let me upl"
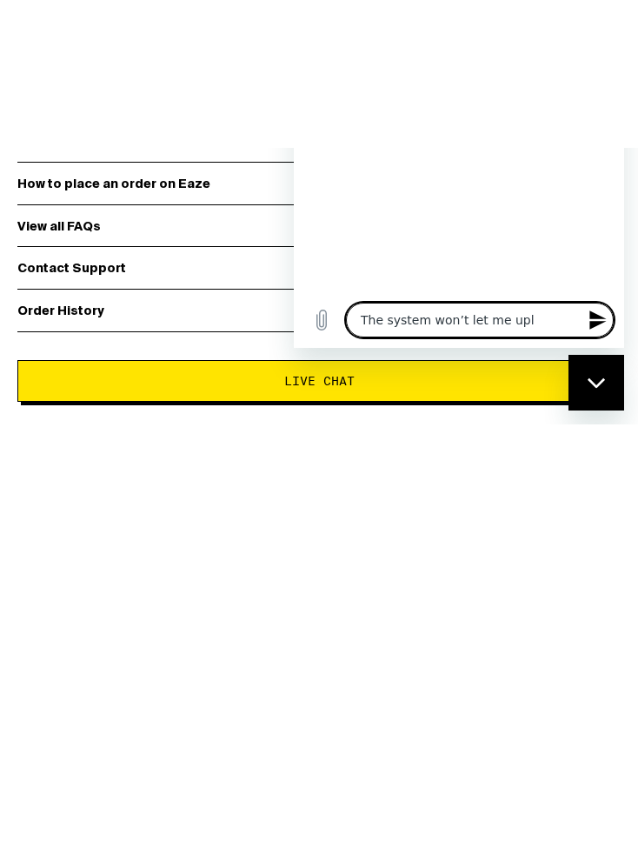
type textarea "x"
type textarea "The system won’t let me uplo"
type textarea "x"
type textarea "The system won’t let me uploa"
type textarea "x"
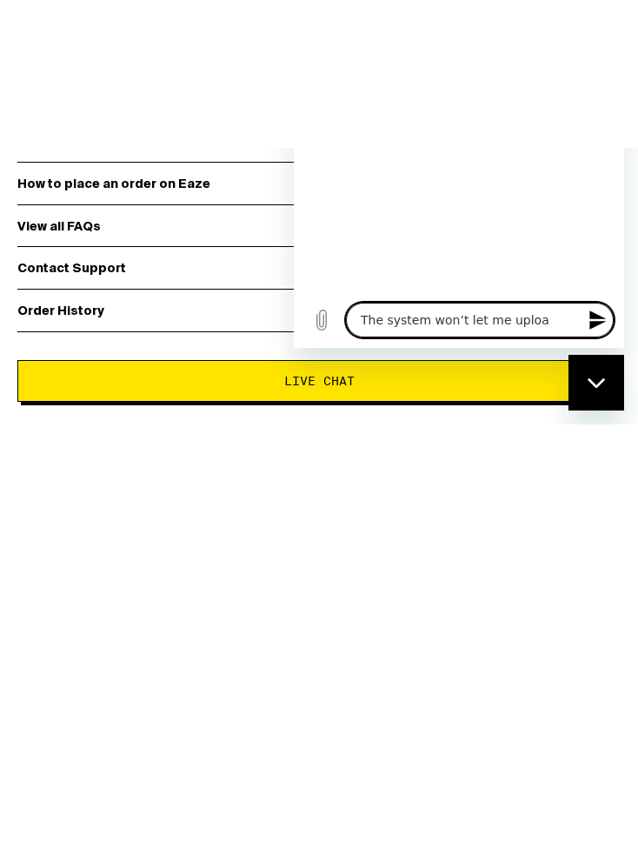
type textarea "The system won’t let me upload"
type textarea "x"
type textarea "The system won’t let me upload"
type textarea "x"
type textarea "The system won’t let me upload m"
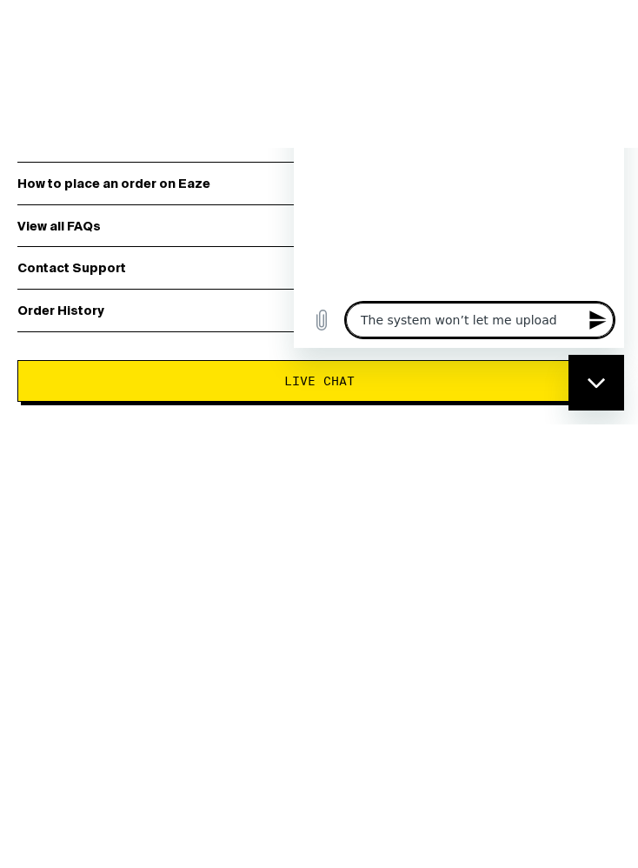
type textarea "x"
type textarea "The system won’t let me upload my"
type textarea "x"
type textarea "The system won’t let me upload my"
type textarea "x"
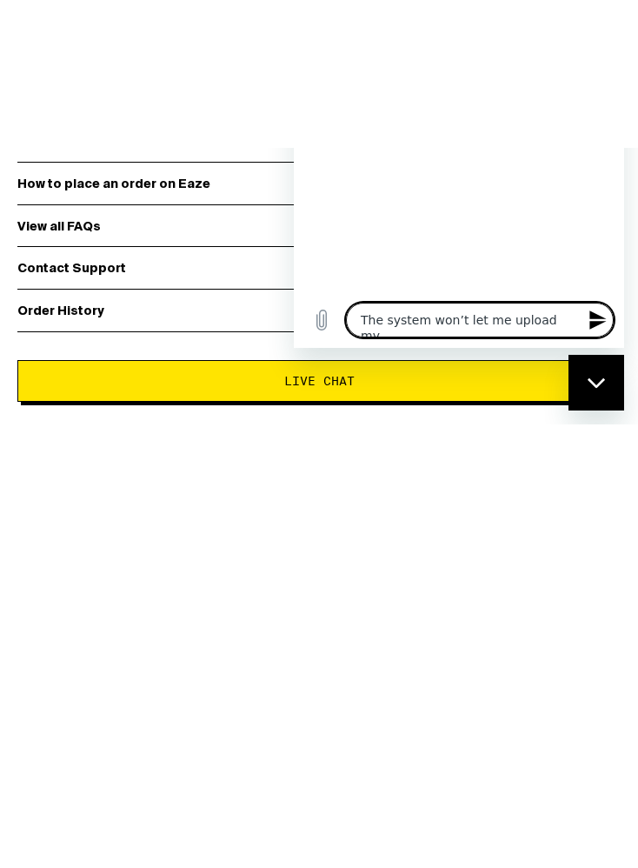
type textarea "The system won’t let me upload my I"
type textarea "x"
type textarea "The system won’t let me upload my ID"
type textarea "x"
type textarea "The system won’t let me upload my ID"
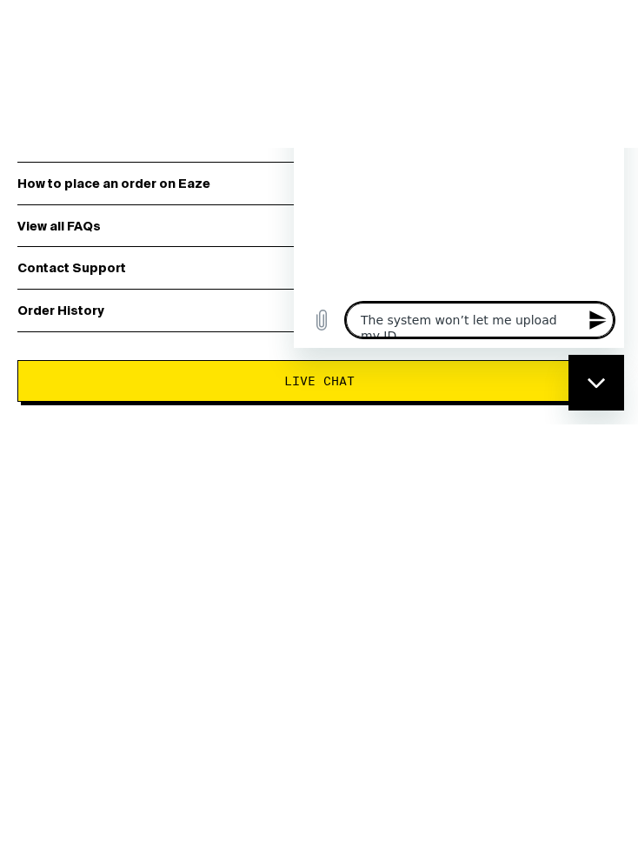
click at [594, 337] on button "Send message" at bounding box center [596, 320] width 35 height 35
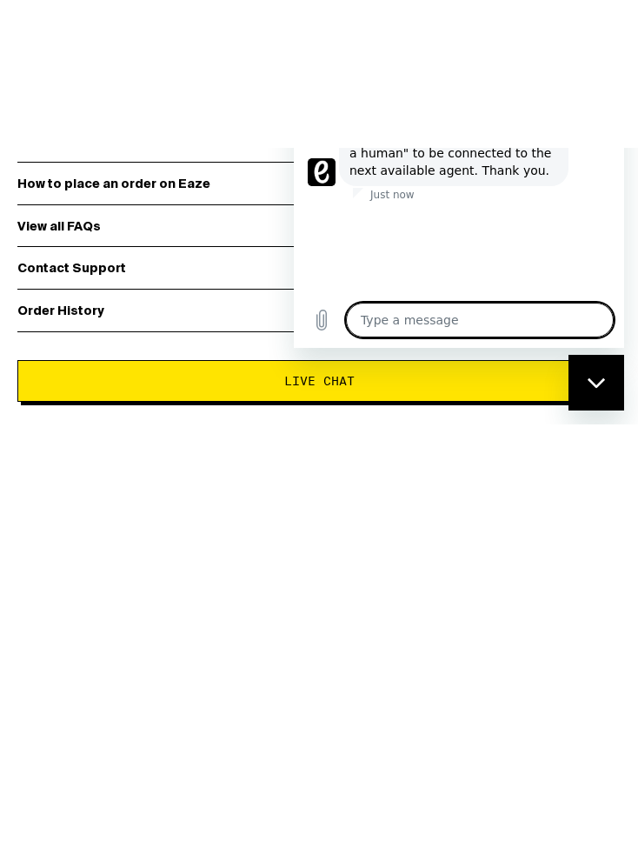
type textarea "x"
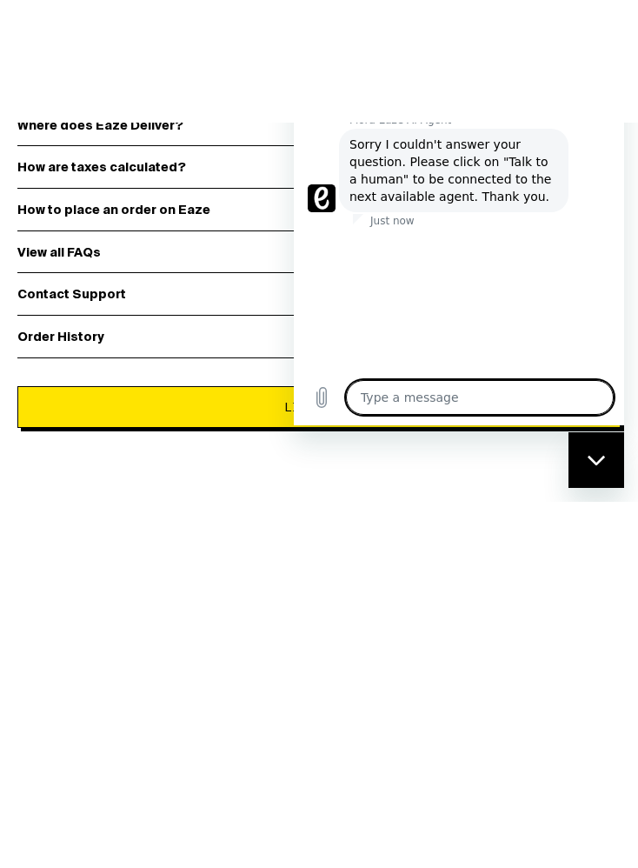
click at [554, 415] on textarea at bounding box center [480, 397] width 268 height 35
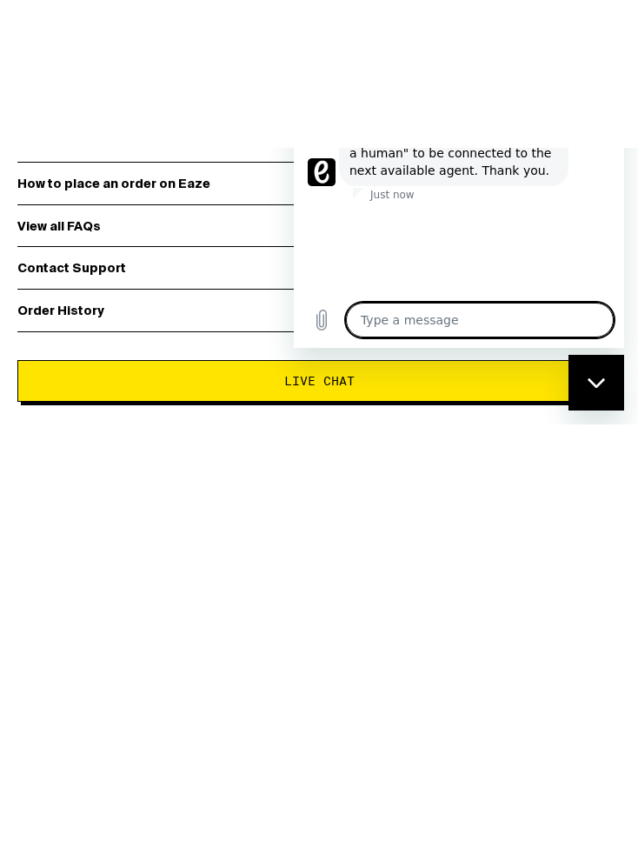
type textarea "T"
type textarea "x"
type textarea "Ta"
type textarea "x"
type textarea "Tal"
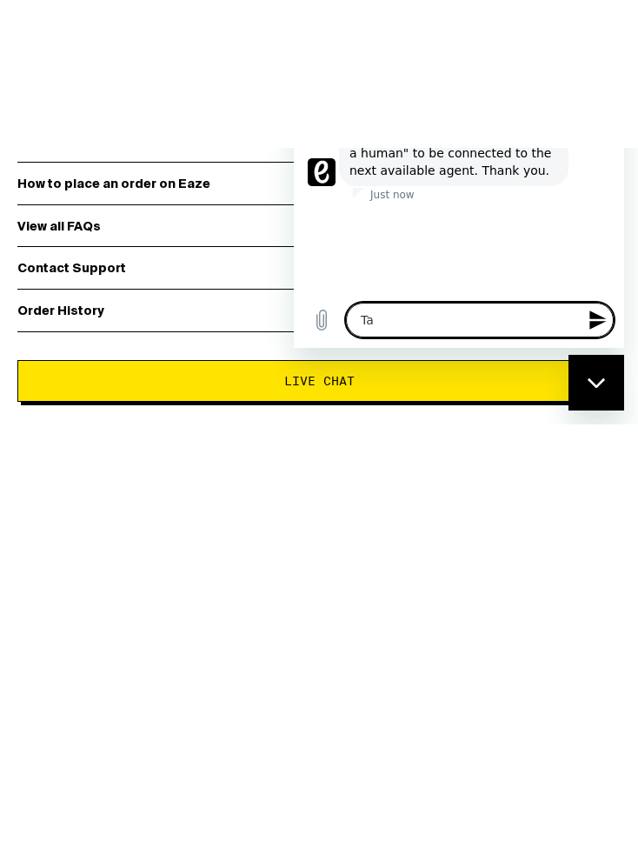
type textarea "x"
type textarea "Talk"
type textarea "x"
type textarea "Talk"
type textarea "x"
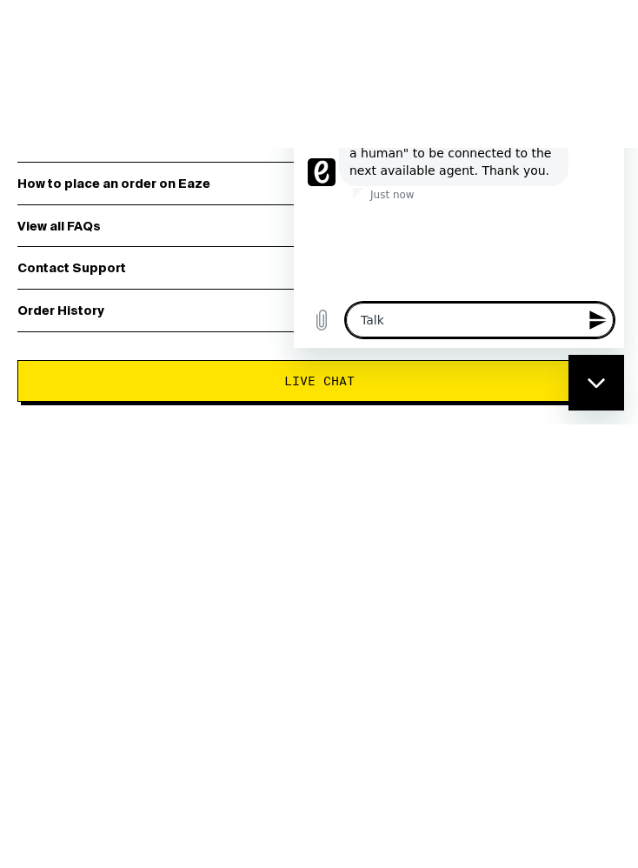
type textarea "Talk t"
type textarea "x"
type textarea "Talk to"
type textarea "x"
type textarea "Talk to"
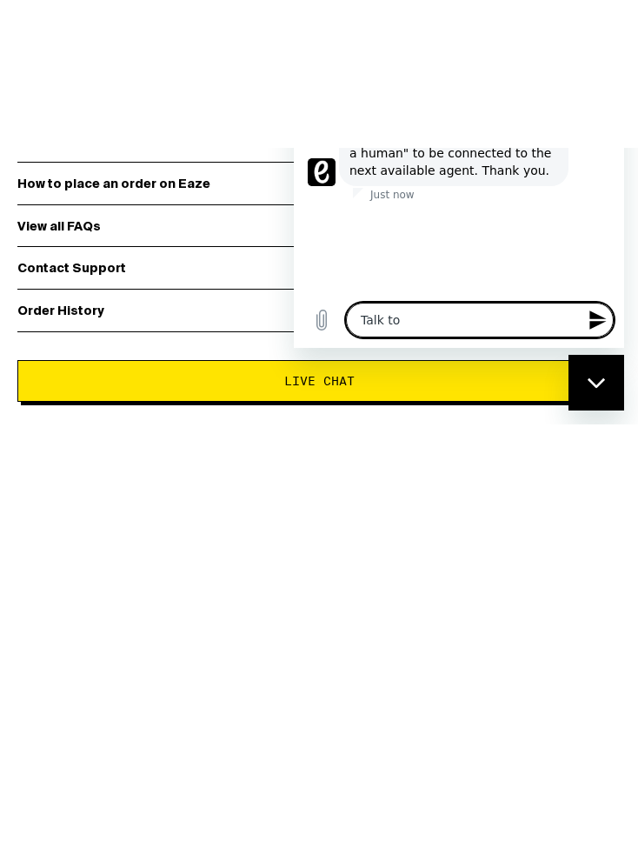
type textarea "x"
type textarea "Talk to h"
type textarea "x"
type textarea "Talk to hu"
type textarea "x"
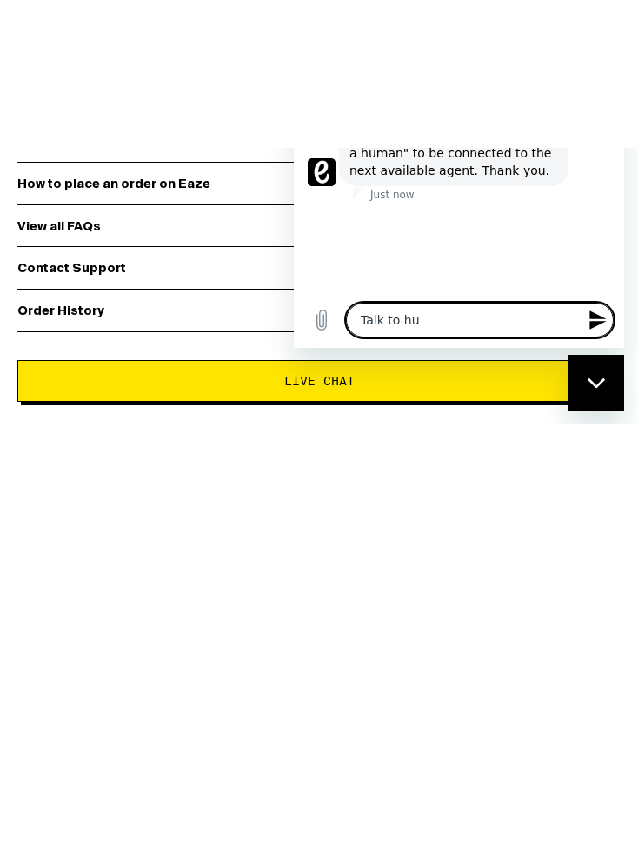
type textarea "Talk to hum"
type textarea "x"
type textarea "Talk to huma"
type textarea "x"
type textarea "Talk to human"
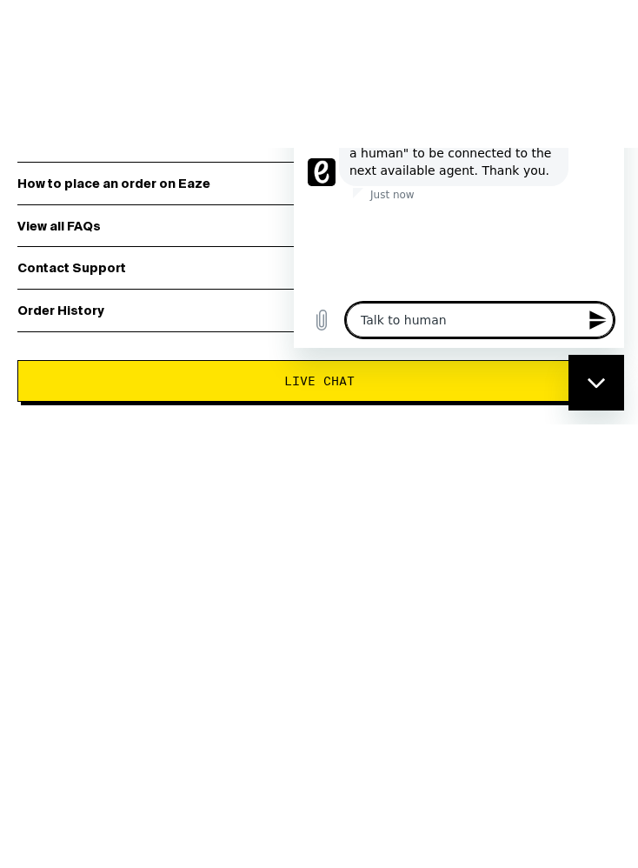
type textarea "x"
type textarea "Talk to human"
click at [594, 329] on icon "Send message" at bounding box center [597, 319] width 17 height 19
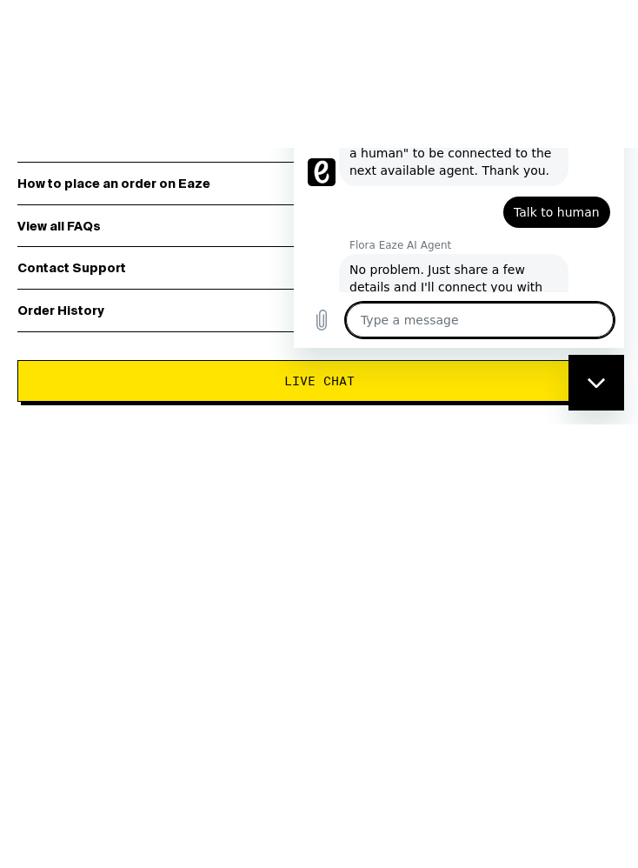
type textarea "x"
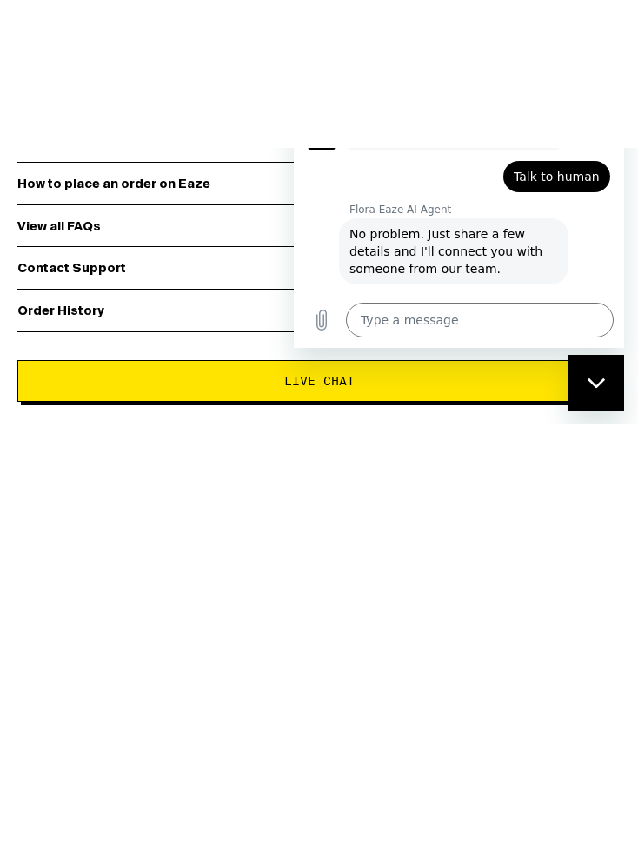
scroll to position [37, 0]
click at [564, 15] on div "says: The system won’t let me upload my ID" at bounding box center [486, 14] width 247 height 49
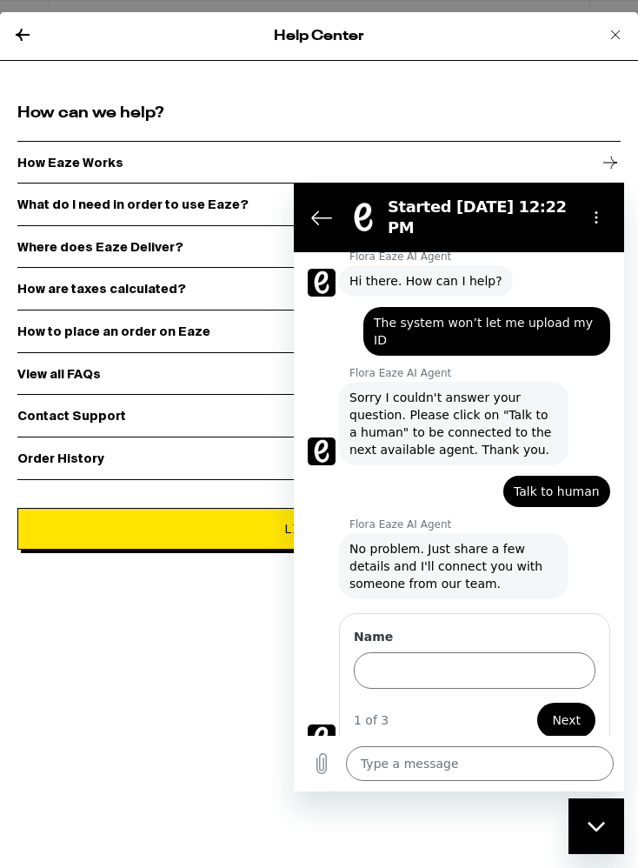
click at [476, 652] on input "Name" at bounding box center [475, 670] width 242 height 37
type input "[PERSON_NAME]"
click at [568, 709] on span "Next" at bounding box center [566, 719] width 29 height 21
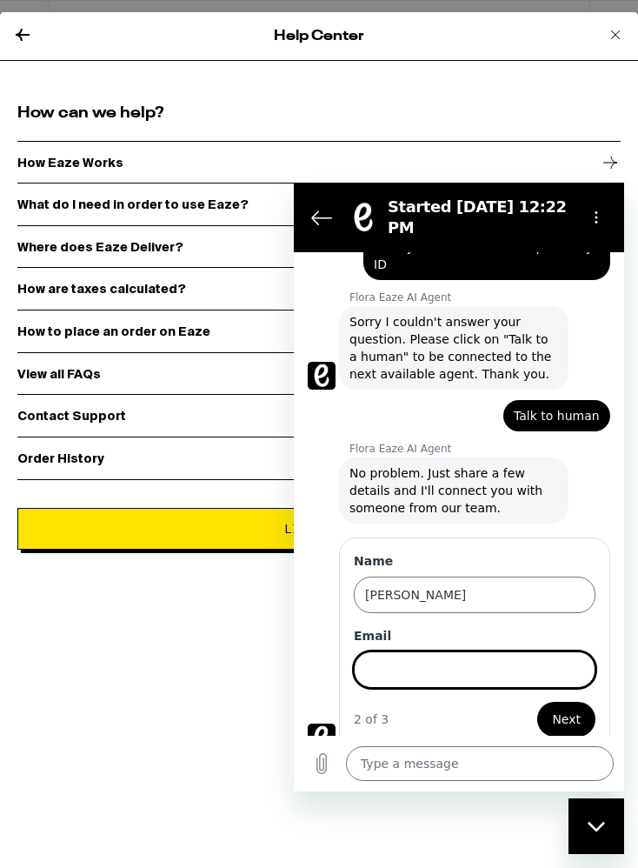
scroll to position [112, 0]
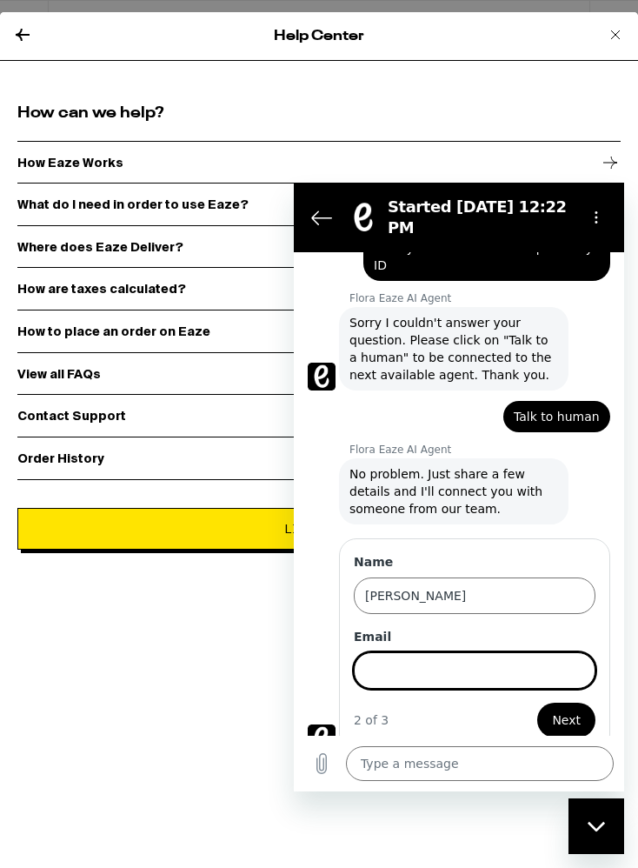
click at [476, 652] on input "Email" at bounding box center [475, 670] width 242 height 37
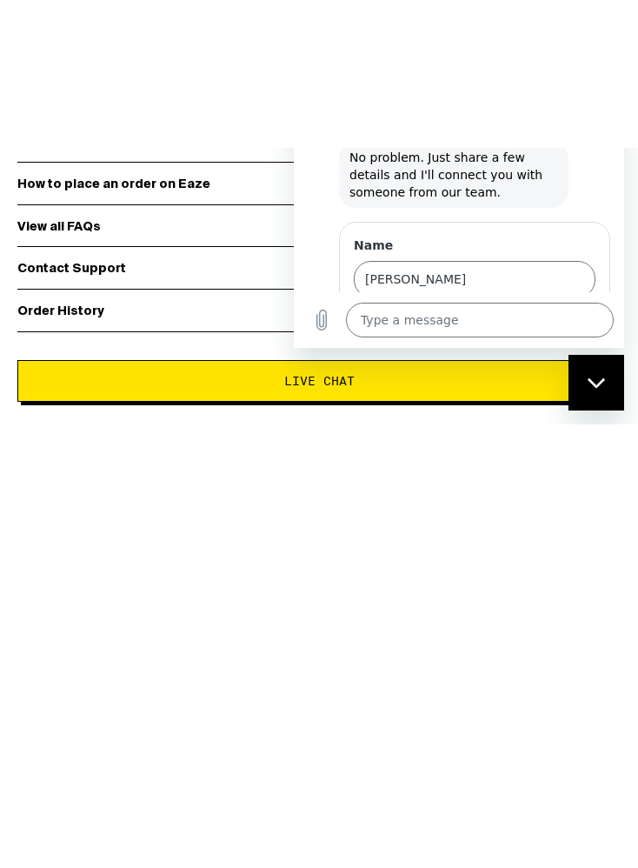
type input "Jsco"
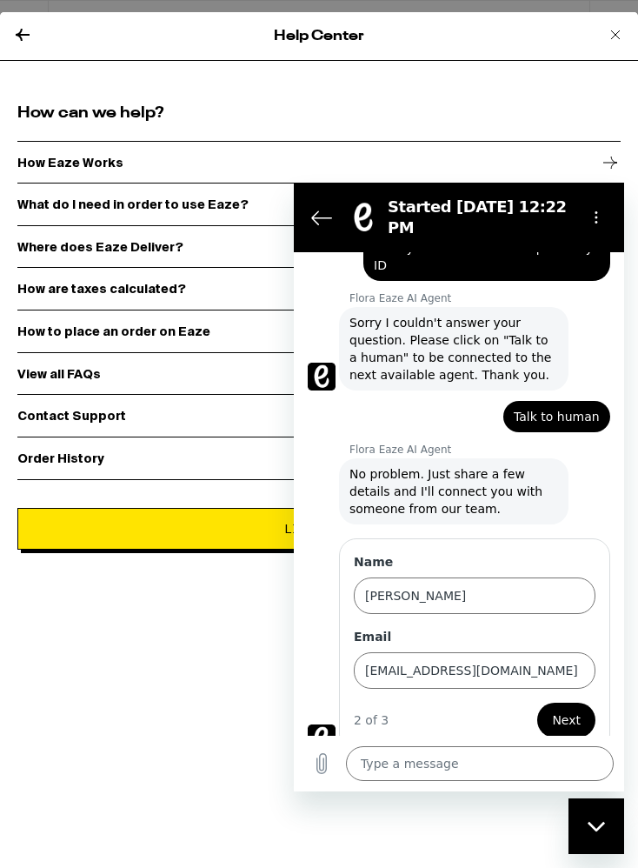
type input "[EMAIL_ADDRESS][DOMAIN_NAME]"
click at [564, 709] on span "Next" at bounding box center [566, 719] width 29 height 21
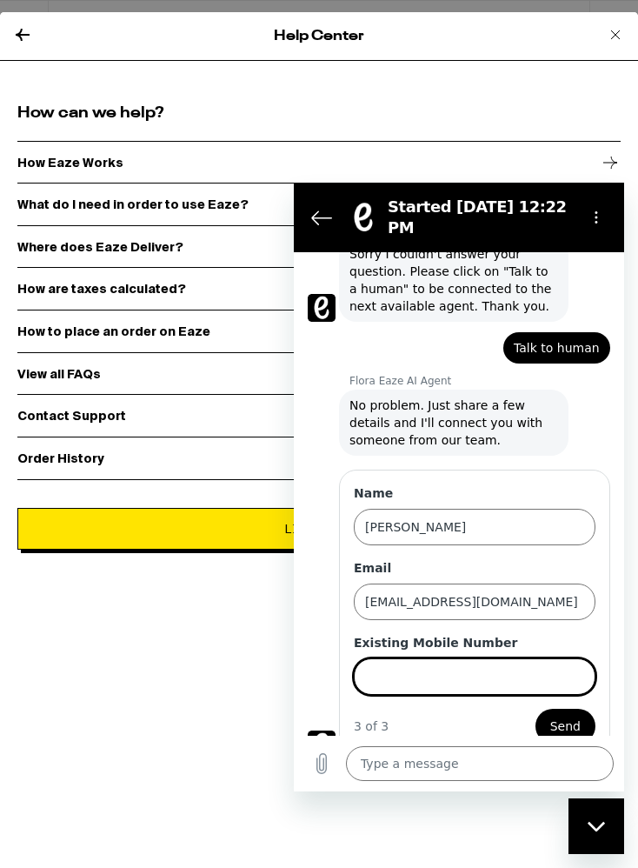
scroll to position [181, 0]
click at [523, 658] on input "Existing Mobile Number" at bounding box center [475, 676] width 242 height 37
type input "6508671489"
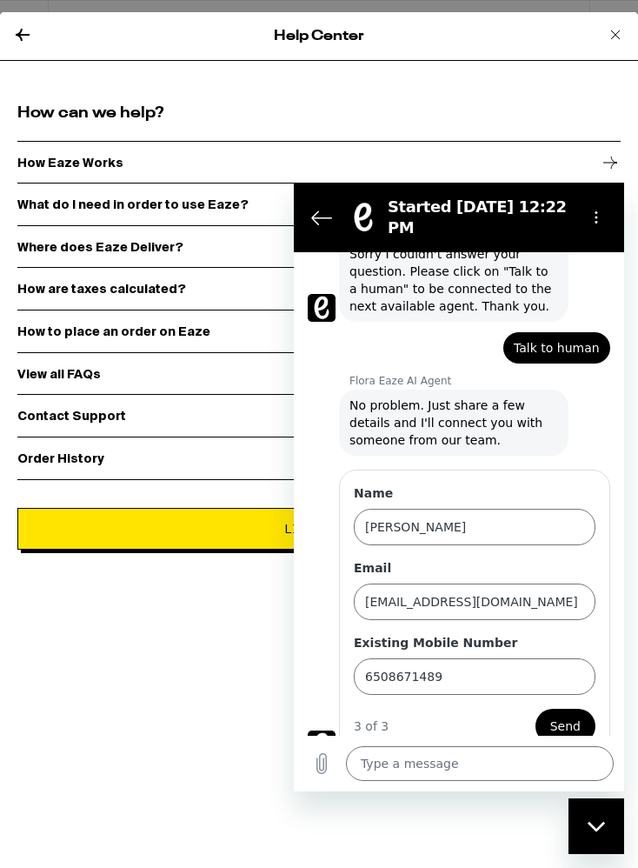
click at [566, 715] on span "Send" at bounding box center [565, 725] width 30 height 21
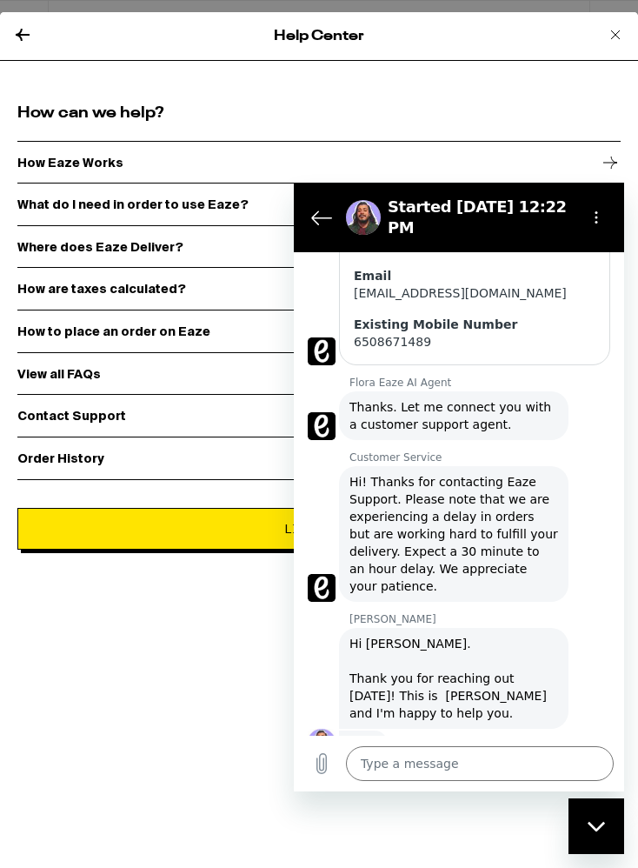
scroll to position [465, 0]
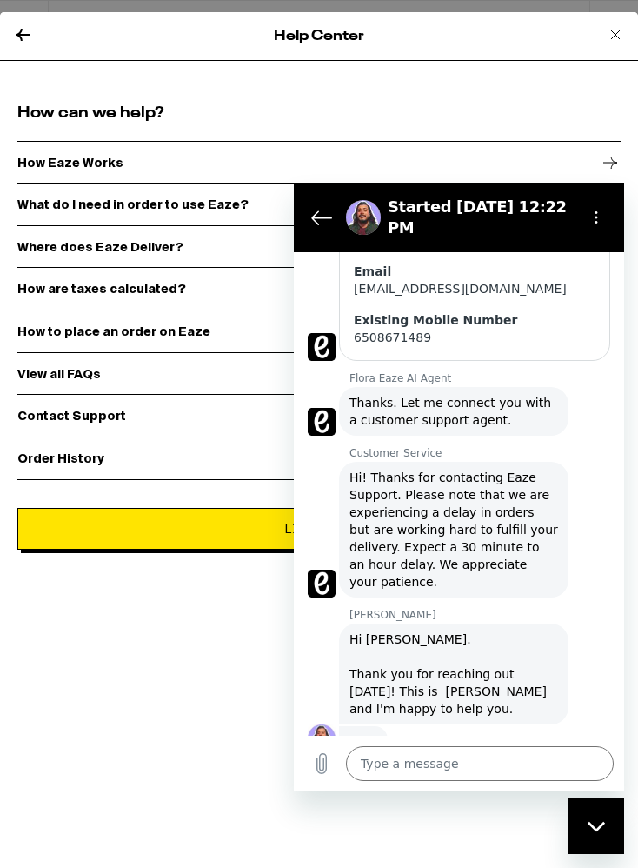
click at [635, 116] on div "How can we help? How Eaze Works What do I need in order to use Eaze? Where does…" at bounding box center [319, 329] width 638 height 489
type textarea "x"
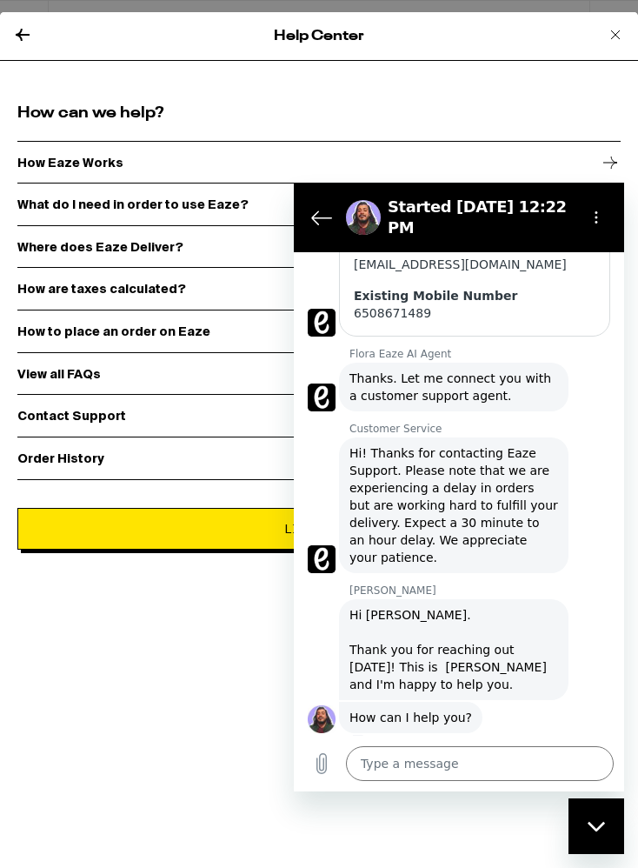
scroll to position [489, 0]
click at [436, 765] on textarea at bounding box center [480, 763] width 268 height 35
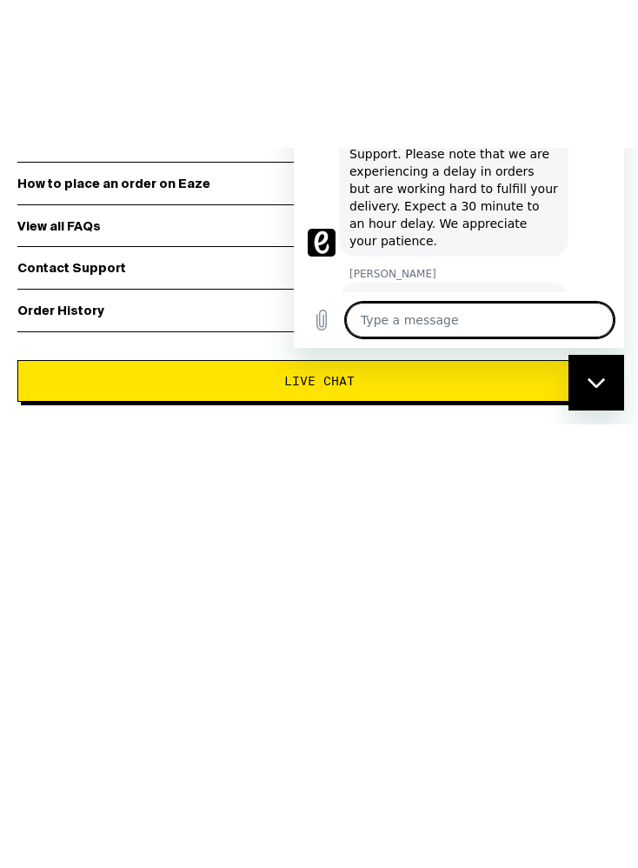
type textarea "I"
type textarea "x"
type textarea "I"
type textarea "x"
type textarea "I c"
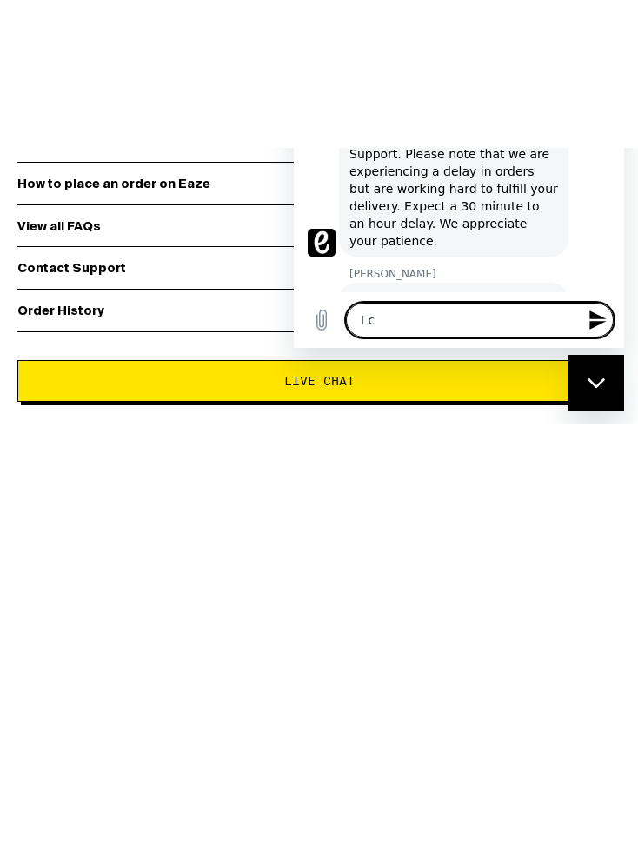
type textarea "x"
type textarea "I ca"
type textarea "x"
type textarea "I can"
type textarea "x"
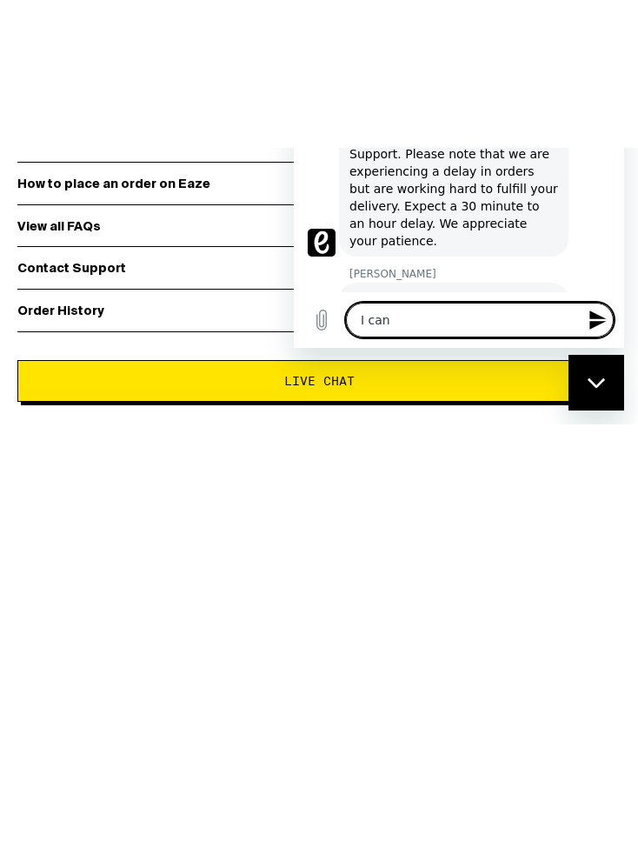
type textarea "I cant"
type textarea "x"
type textarea "I can’t"
type textarea "x"
type textarea "I can’t"
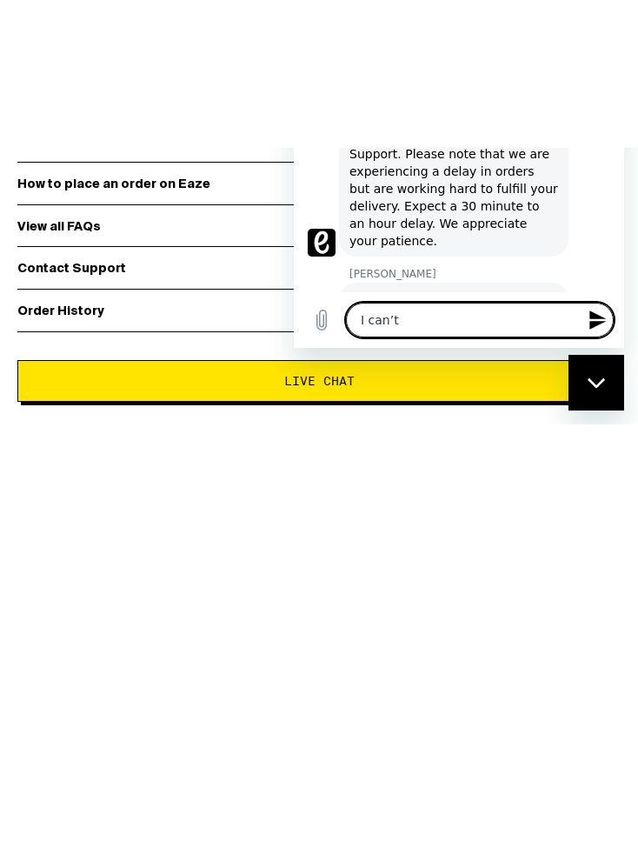
type textarea "x"
type textarea "I can’t u"
type textarea "x"
type textarea "I can’t up"
type textarea "x"
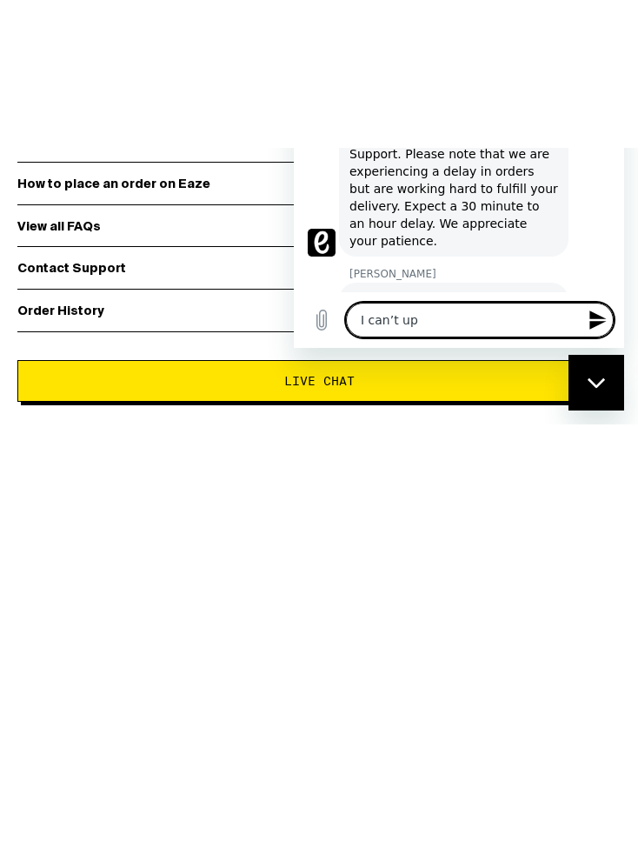
type textarea "I can’t upl"
type textarea "x"
type textarea "I can’t uplo"
type textarea "x"
type textarea "I can’t uploa"
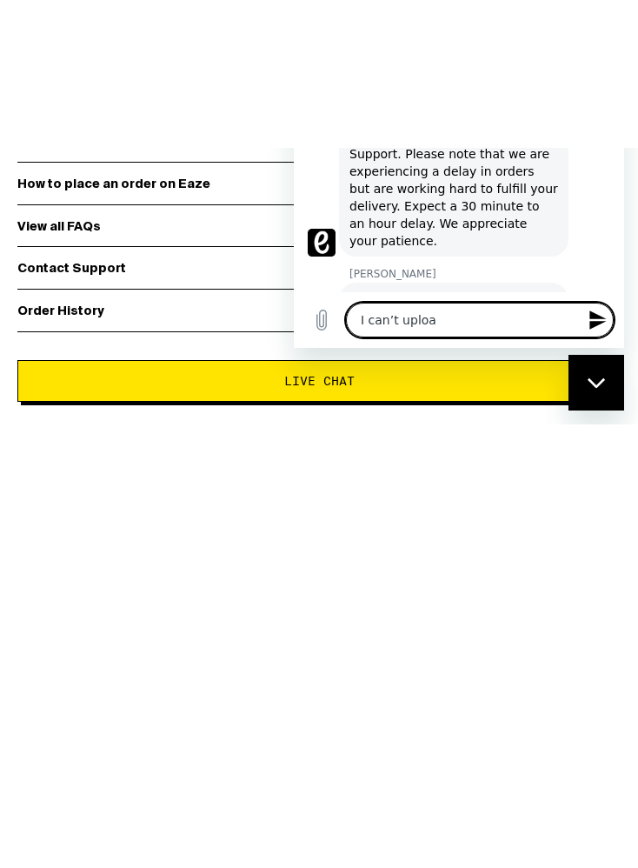
type textarea "x"
type textarea "I can’t upload"
type textarea "x"
type textarea "I can’t upload"
type textarea "x"
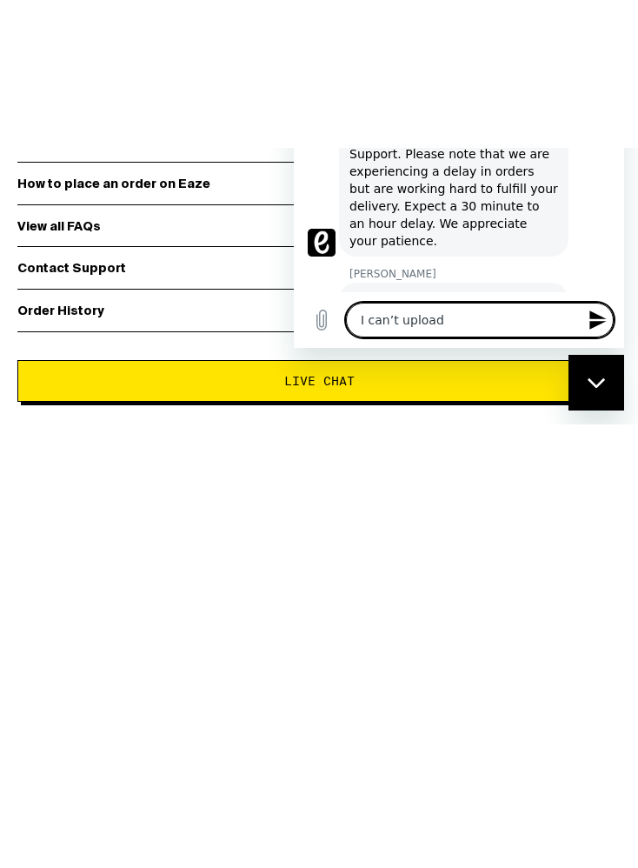
type textarea "I can’t upload m"
type textarea "x"
type textarea "I can’t upload my"
type textarea "x"
type textarea "I can’t upload my"
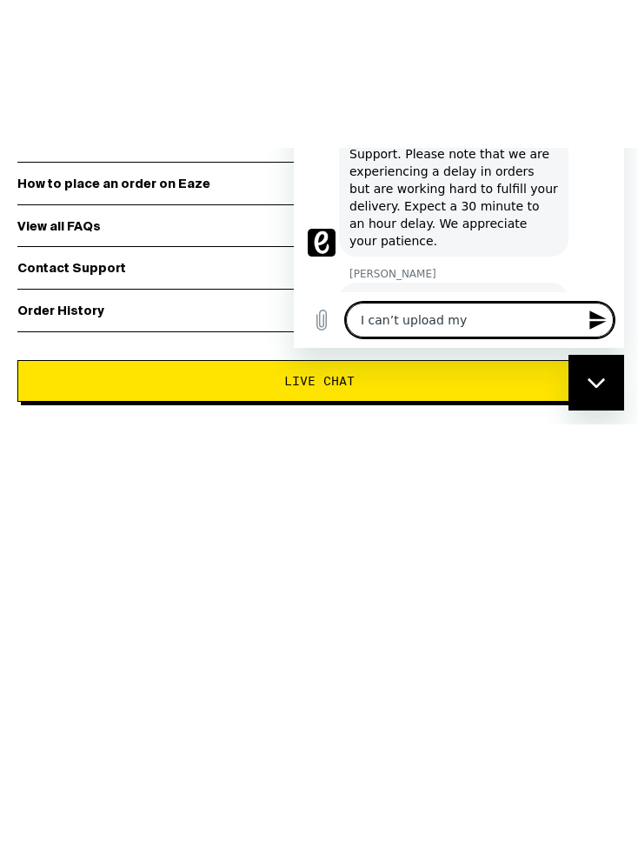
type textarea "x"
type textarea "I can’t upload my i"
type textarea "x"
type textarea "I can’t upload my id"
type textarea "x"
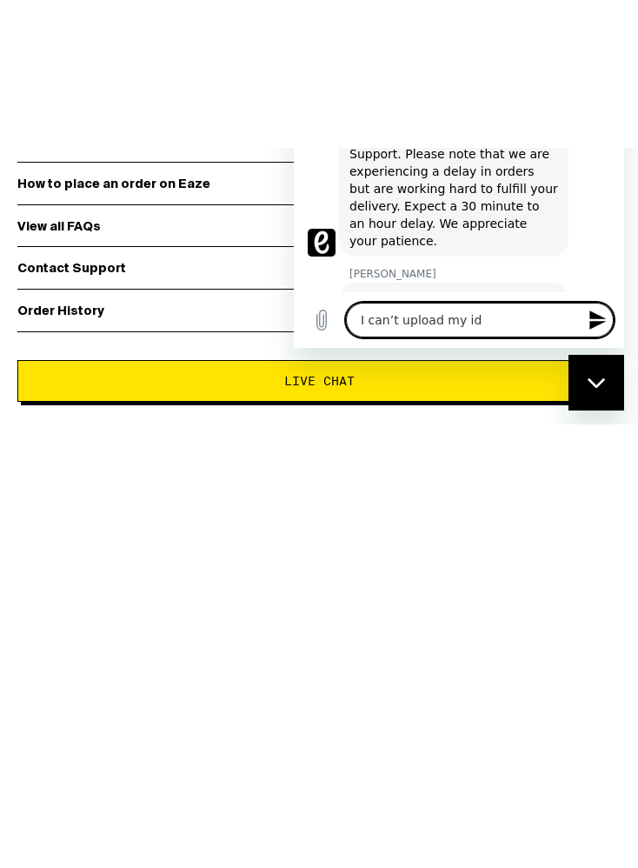
type textarea "I can’t upload my I’d"
type textarea "x"
type textarea "I can’t upload my I’d"
type textarea "x"
type textarea "I can’t upload my I’d t"
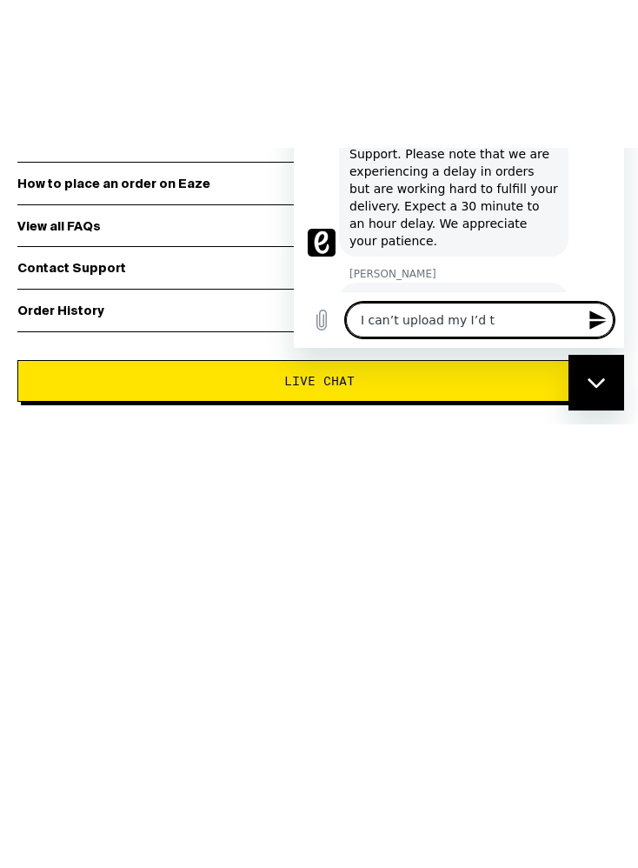
type textarea "x"
type textarea "I can’t upload my I’d to"
type textarea "x"
type textarea "I can’t upload my I’d to"
type textarea "x"
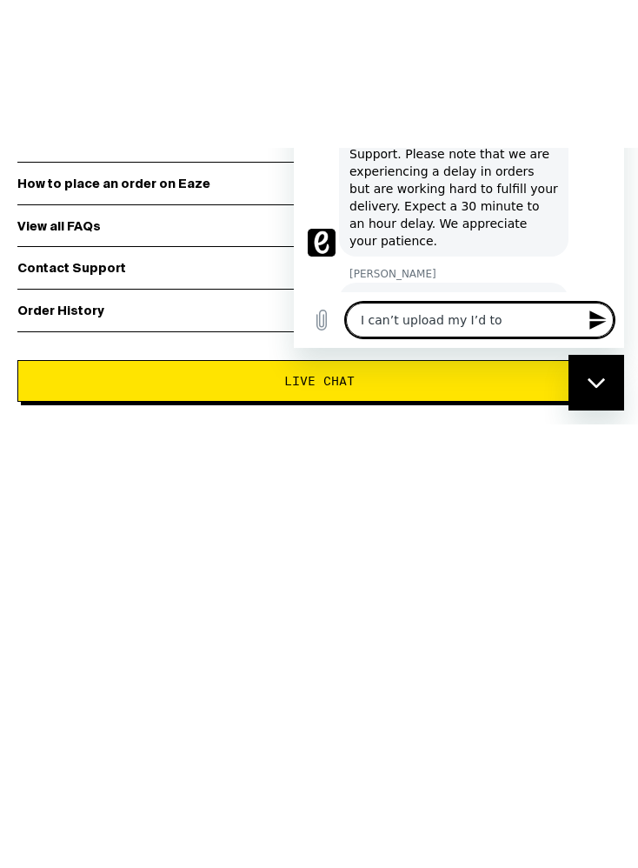
type textarea "I can’t upload my I’d to g"
type textarea "x"
type textarea "I can’t upload my I’d to"
type textarea "x"
type textarea "I can’t upload my I’d to r"
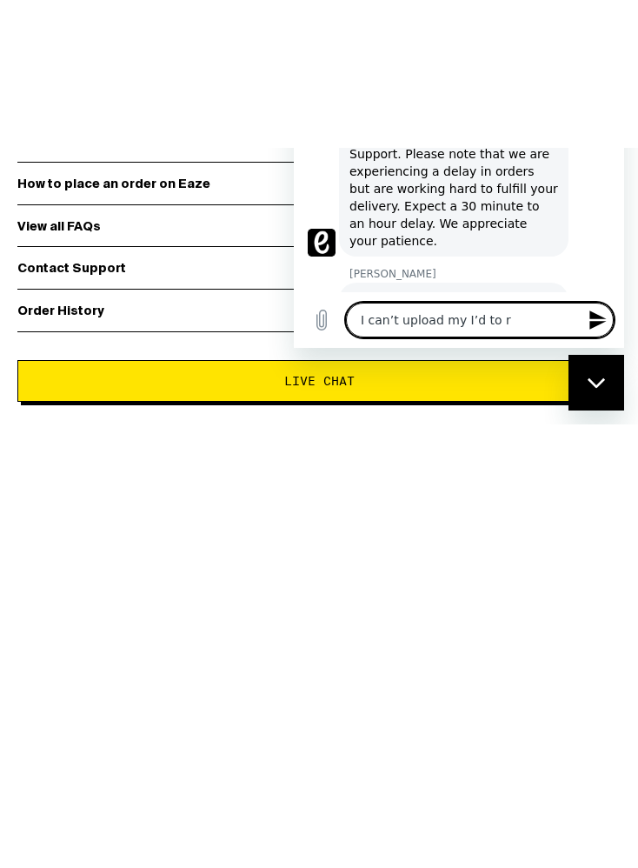
type textarea "x"
type textarea "I can’t upload my I’d to re"
type textarea "x"
type textarea "I can’t upload my I’d to rec"
type textarea "x"
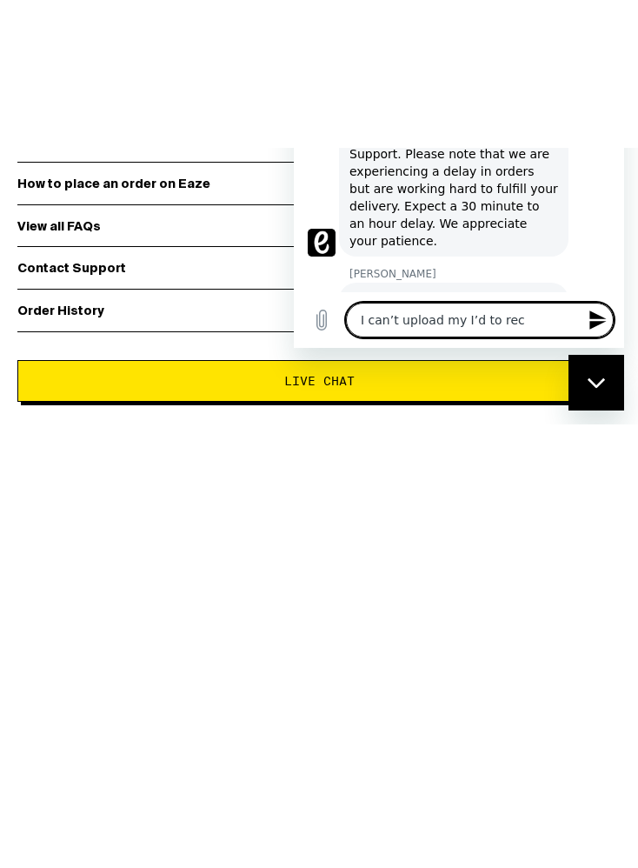
type textarea "I can’t upload my I’d to rece"
type textarea "x"
type textarea "I can’t upload my I’d to recei"
type textarea "x"
type textarea "I can’t upload my I’d to receiv"
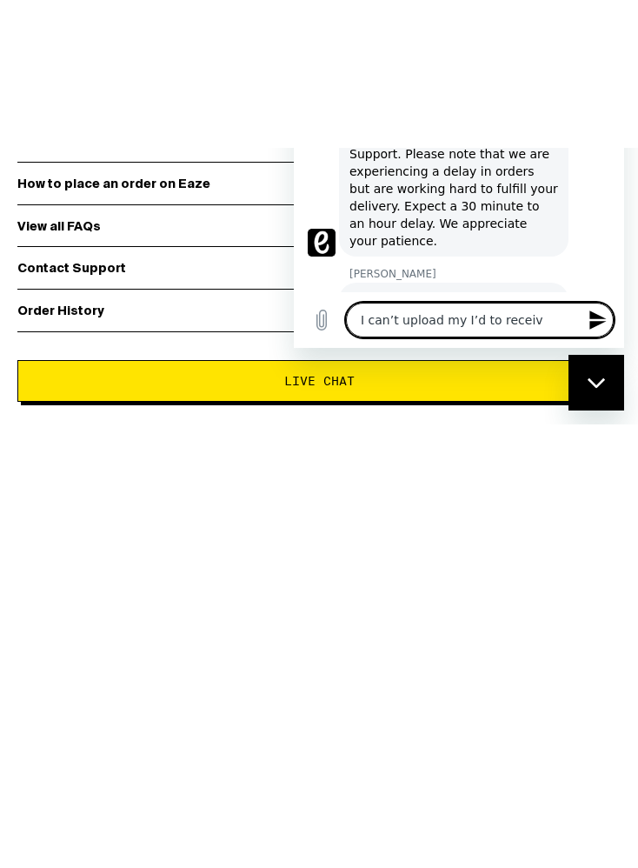
type textarea "x"
type textarea "I can’t upload my I’d to receive"
type textarea "x"
type textarea "I can’t upload my I’d to receive"
type textarea "x"
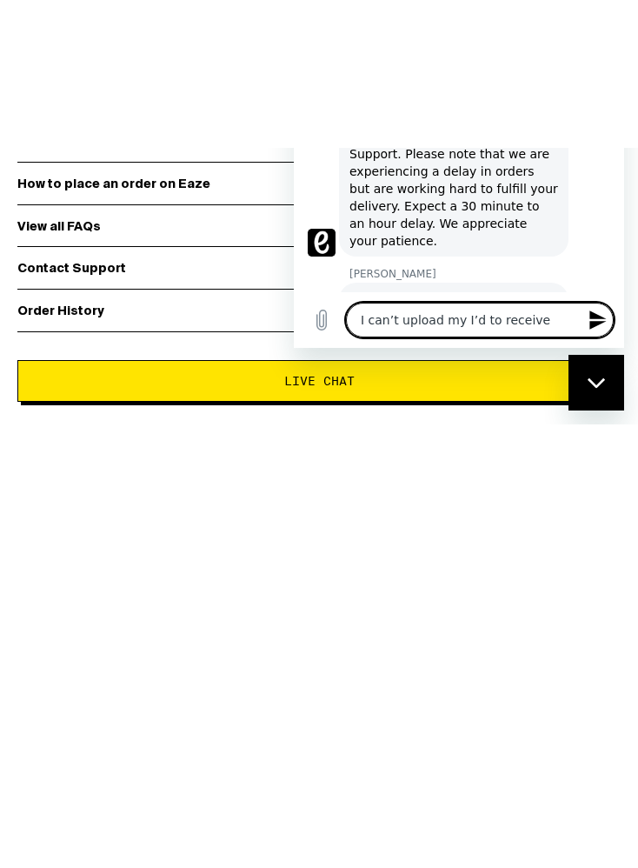
type textarea "I can’t upload my I’d to receive a"
type textarea "x"
type textarea "I can’t upload my I’d to receive a"
type textarea "x"
type textarea "I can’t upload my I’d to receive a d"
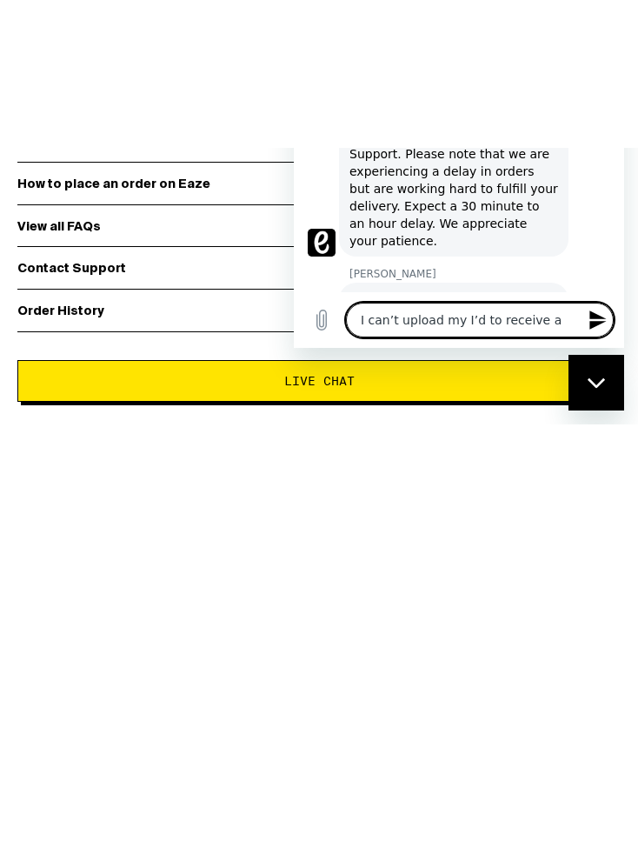
type textarea "x"
click at [589, 330] on icon "Send message" at bounding box center [598, 319] width 21 height 21
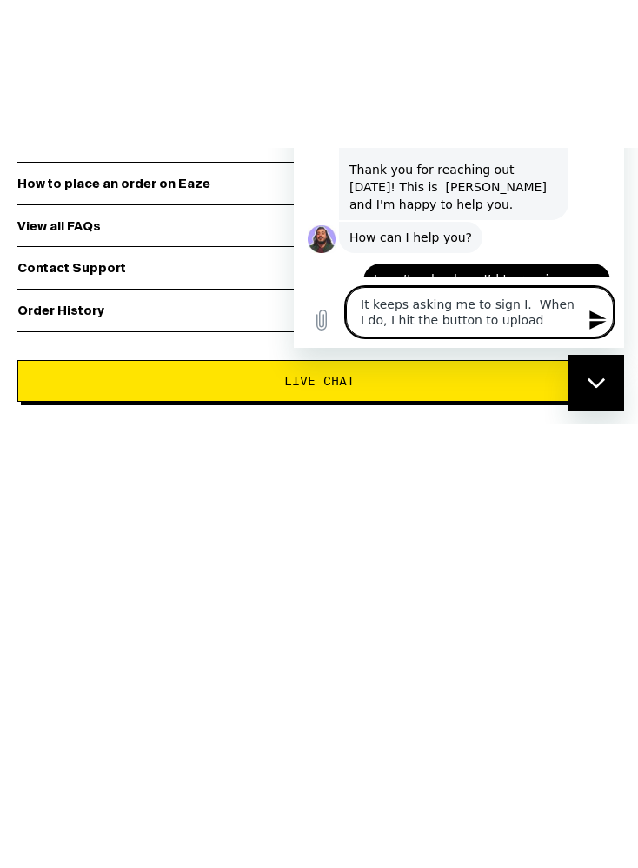
scroll to position [656, 0]
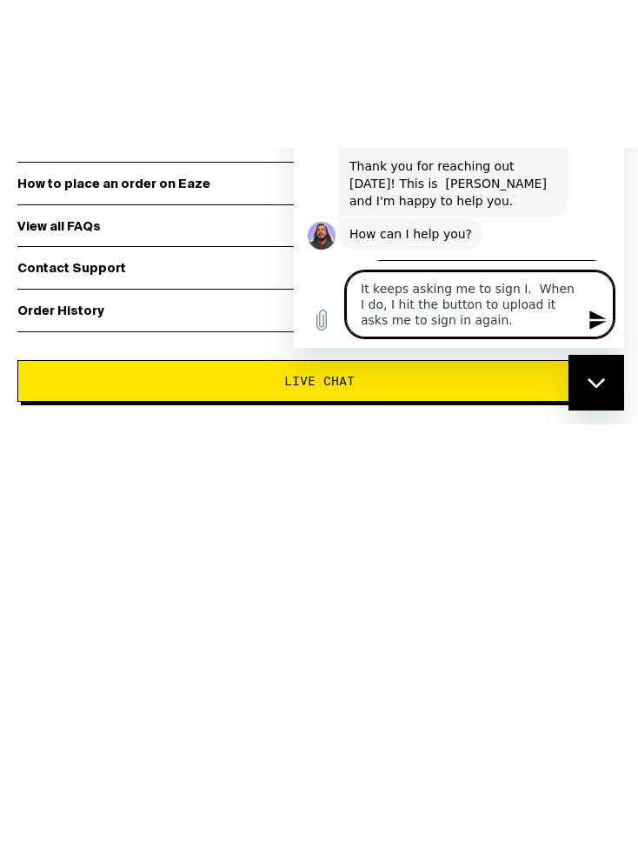
click at [591, 329] on icon "Send message" at bounding box center [597, 319] width 17 height 19
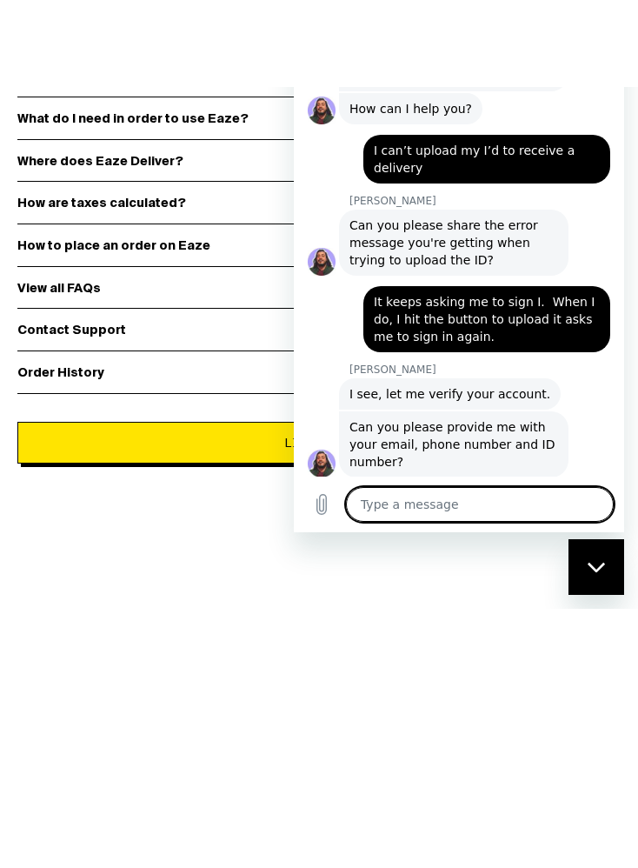
scroll to position [842, 0]
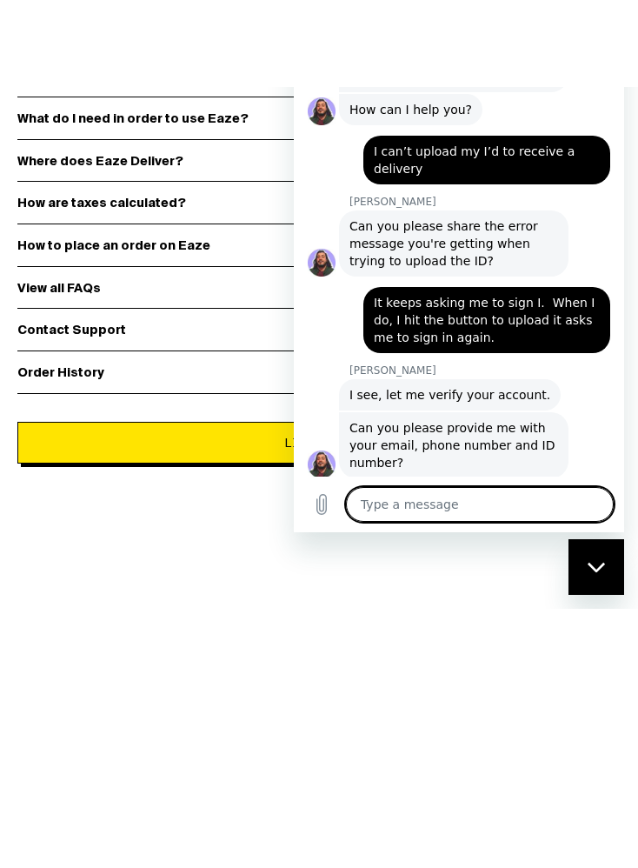
click at [515, 493] on textarea at bounding box center [480, 504] width 268 height 35
click at [483, 492] on textarea at bounding box center [480, 504] width 268 height 35
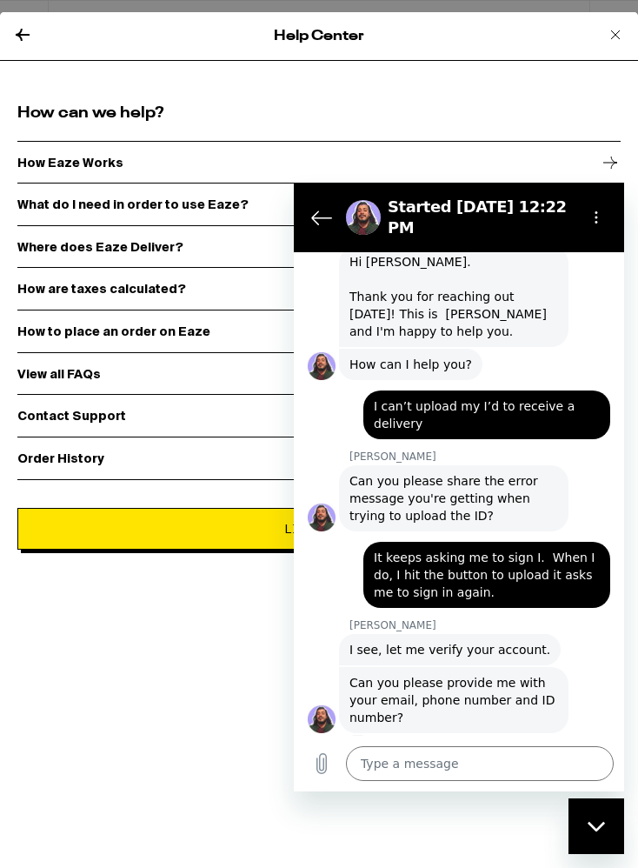
click at [488, 768] on textarea at bounding box center [480, 763] width 268 height 35
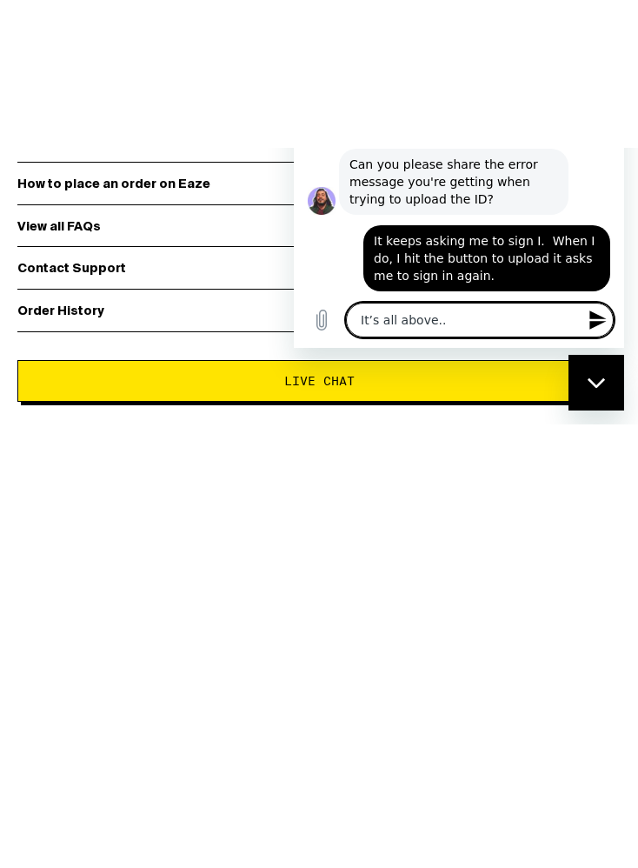
click at [602, 330] on icon "Send message" at bounding box center [598, 319] width 21 height 21
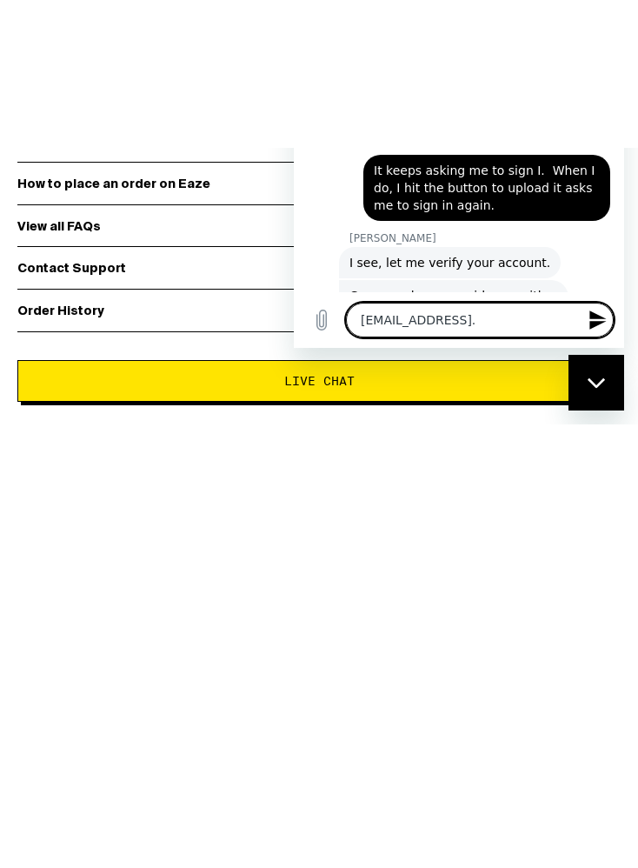
scroll to position [917, 0]
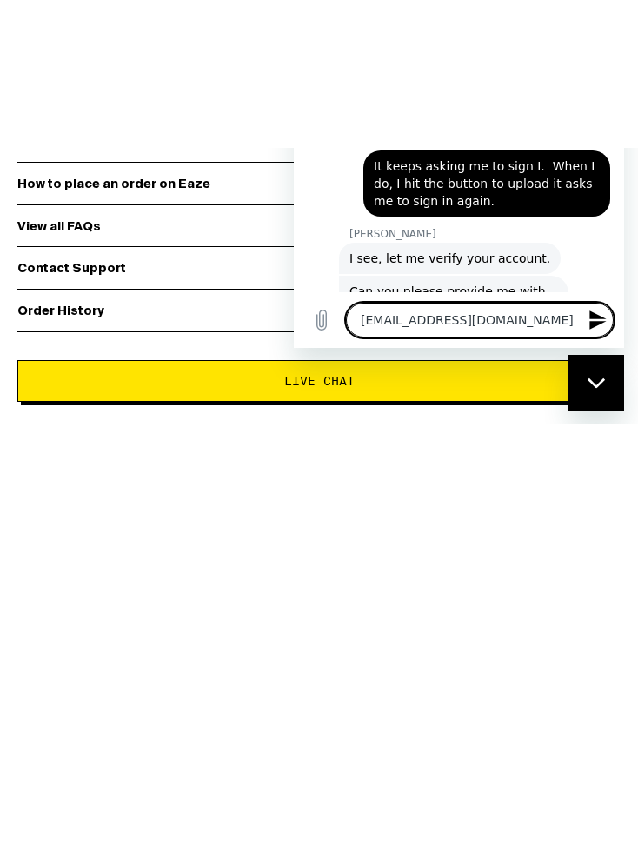
click at [583, 337] on button "Send message" at bounding box center [596, 320] width 35 height 35
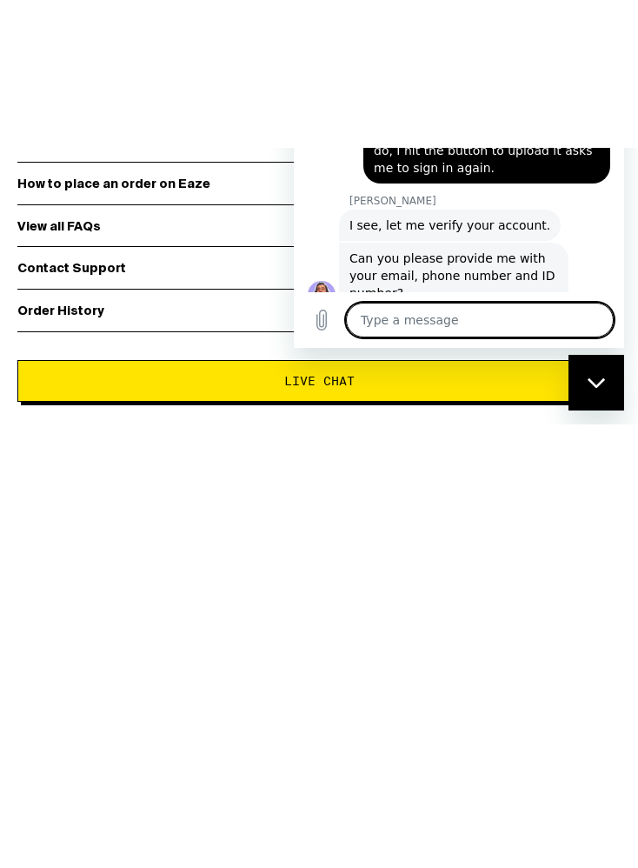
scroll to position [950, 0]
click at [586, 337] on button "Send message" at bounding box center [596, 320] width 35 height 35
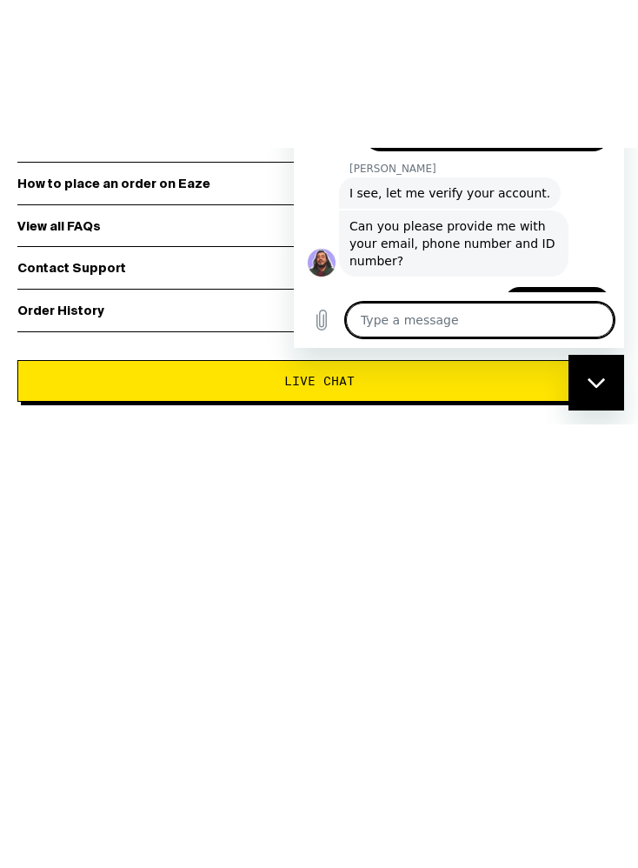
scroll to position [983, 0]
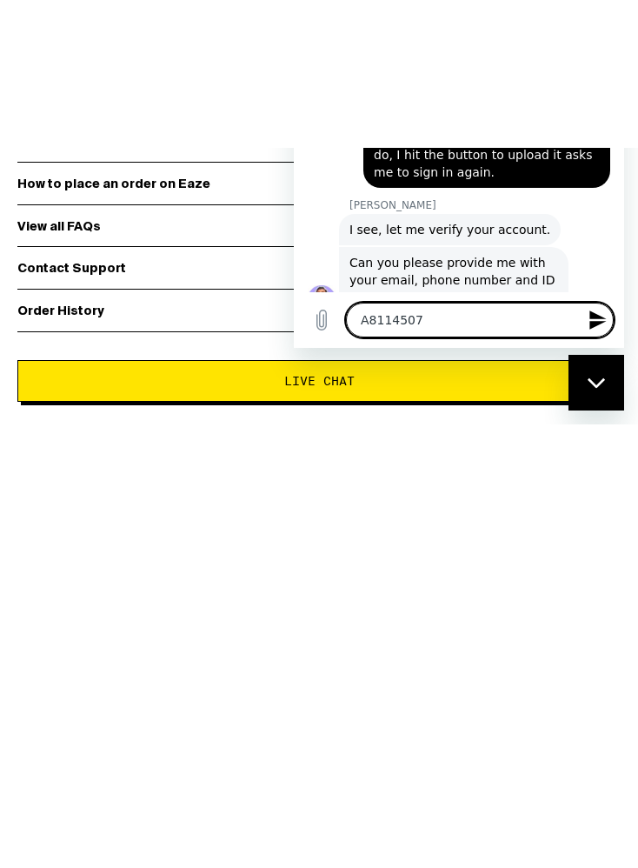
click at [597, 330] on icon "Send message" at bounding box center [598, 319] width 21 height 21
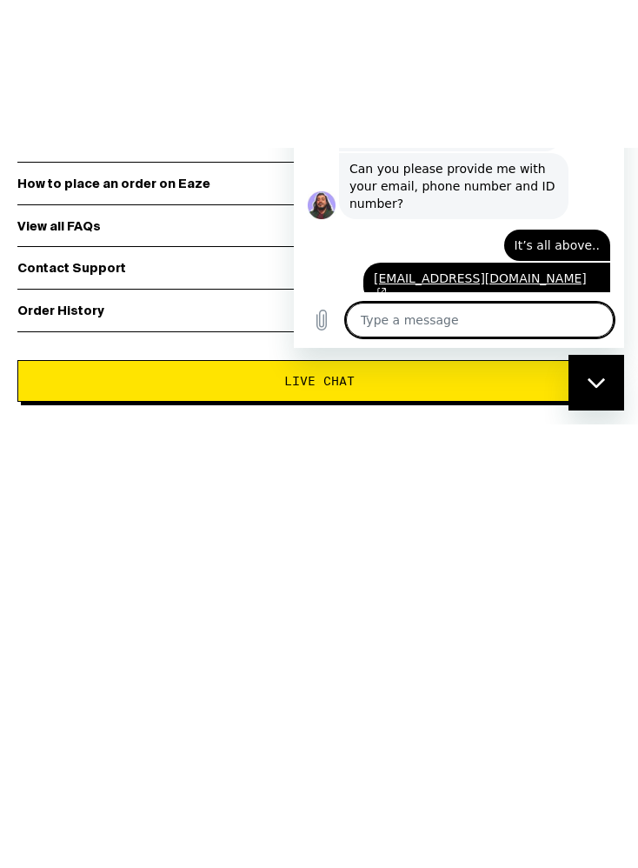
scroll to position [1041, 0]
click at [596, 330] on icon "Send message" at bounding box center [598, 319] width 21 height 21
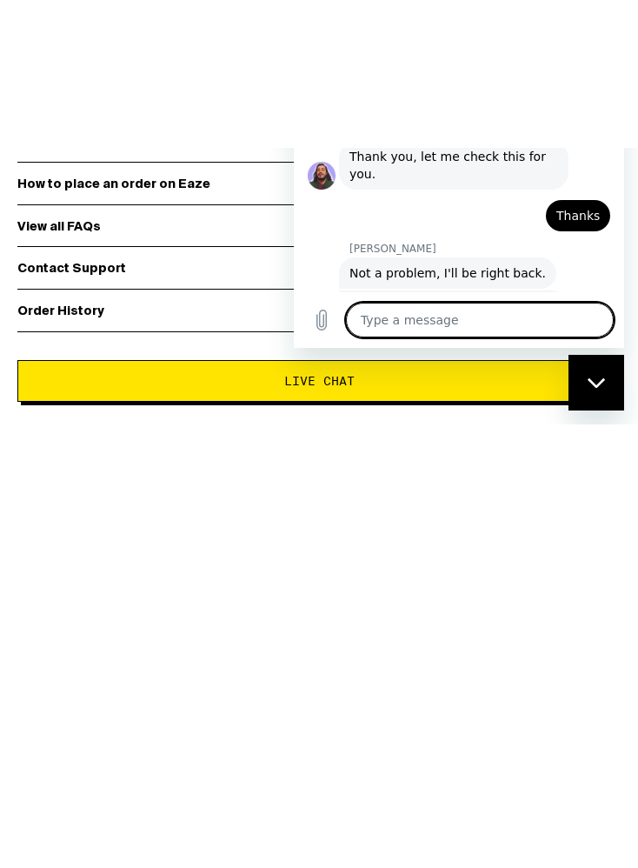
scroll to position [1294, 0]
click at [600, 330] on icon "Send message" at bounding box center [598, 319] width 21 height 21
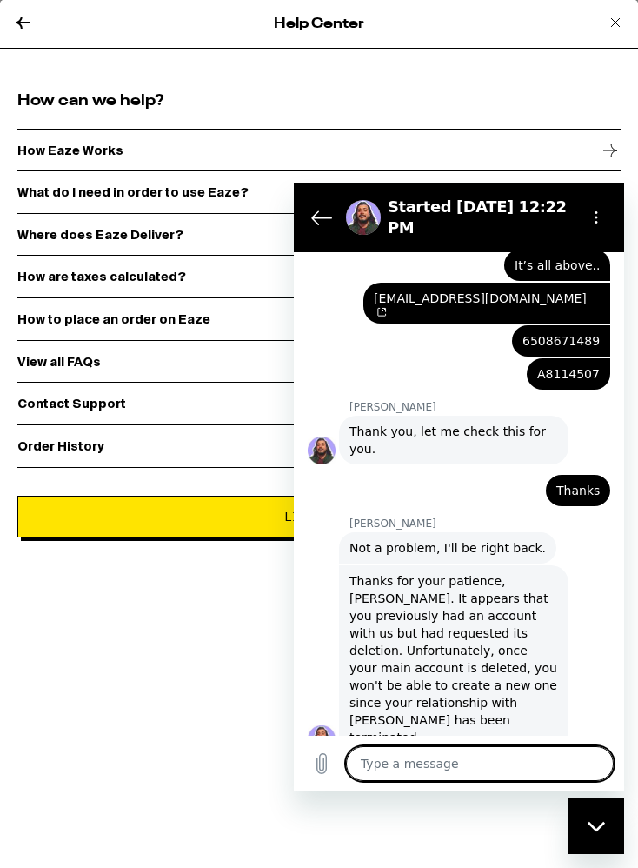
scroll to position [12, 0]
click at [577, 769] on textarea at bounding box center [480, 763] width 268 height 35
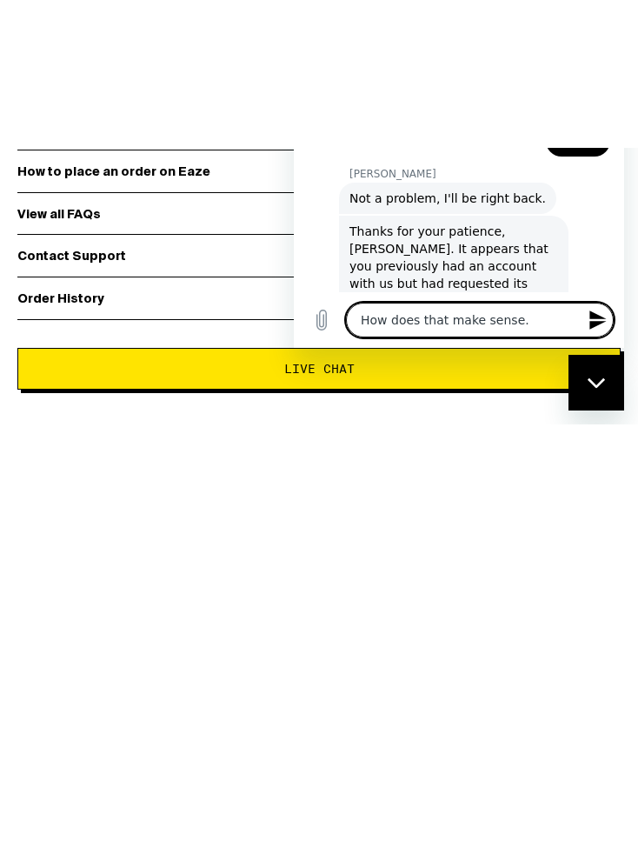
scroll to position [1369, 0]
click at [597, 329] on icon "Send message" at bounding box center [597, 319] width 17 height 19
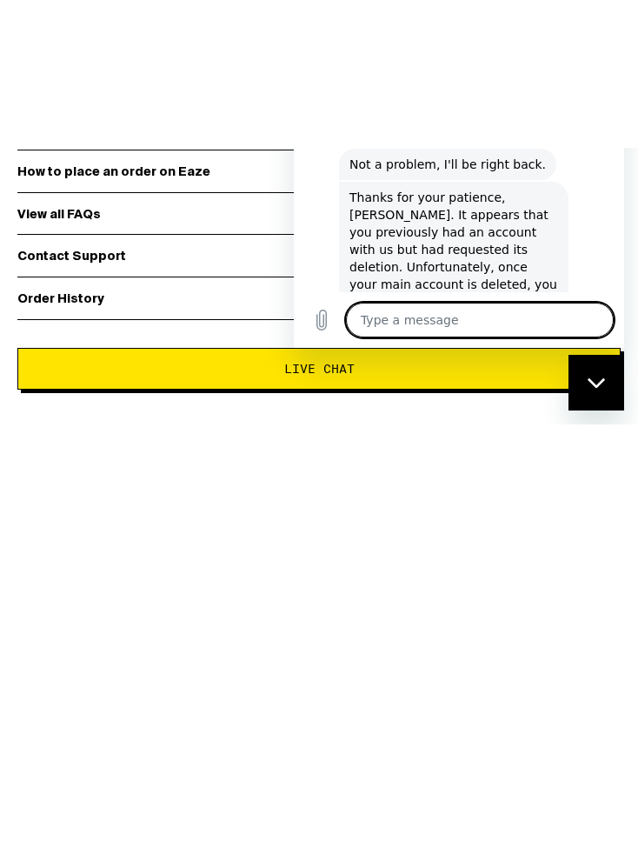
scroll to position [1402, 0]
